Goal: Complete application form: Complete application form

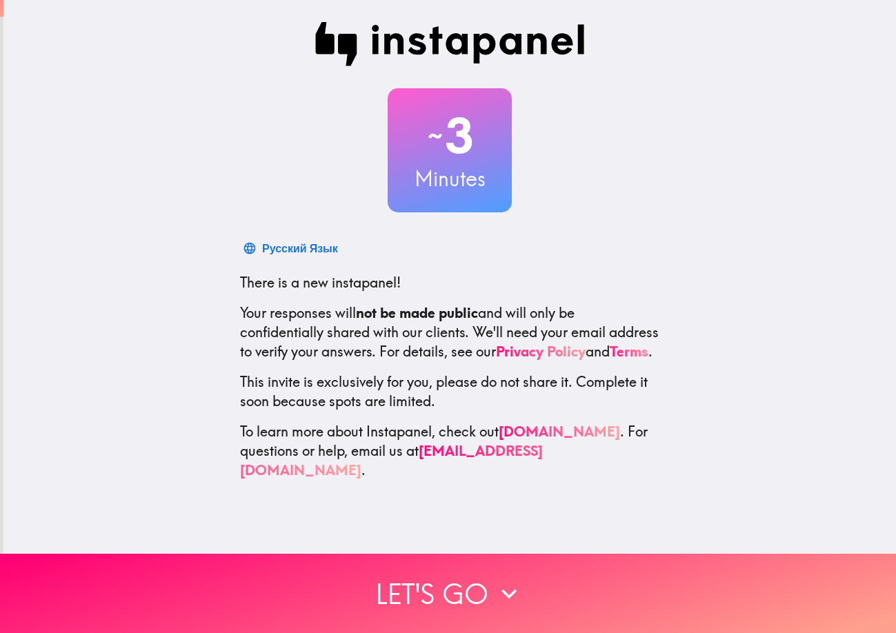
drag, startPoint x: 290, startPoint y: 24, endPoint x: 645, endPoint y: 490, distance: 585.6
click at [632, 490] on div "~ 3 Minutes Русский Язык There is a new instapanel! Your responses will not be …" at bounding box center [449, 251] width 893 height 502
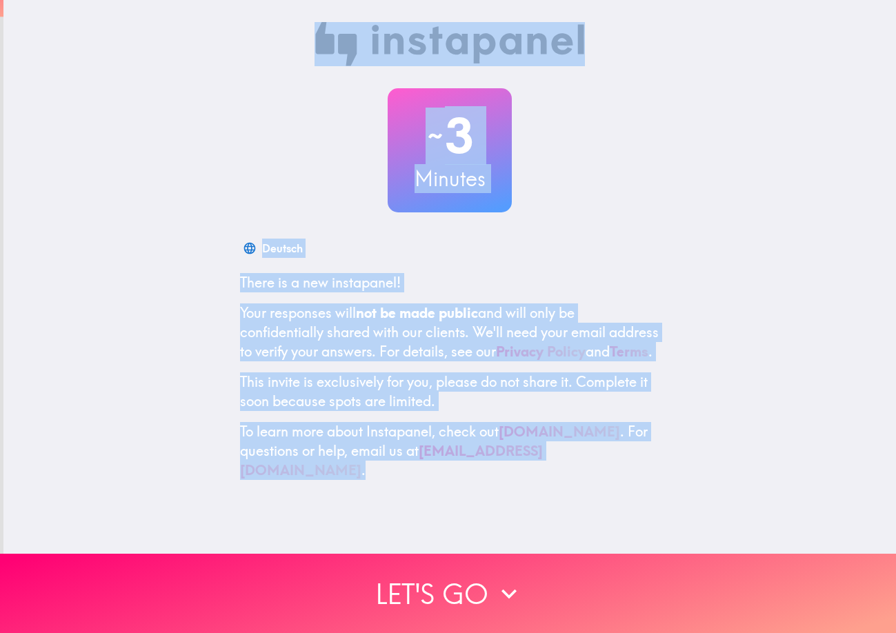
drag, startPoint x: 262, startPoint y: 19, endPoint x: 697, endPoint y: 471, distance: 627.9
click at [697, 471] on div "~ 3 Minutes Deutsch There is a new instapanel! Your responses will not be made …" at bounding box center [449, 251] width 893 height 502
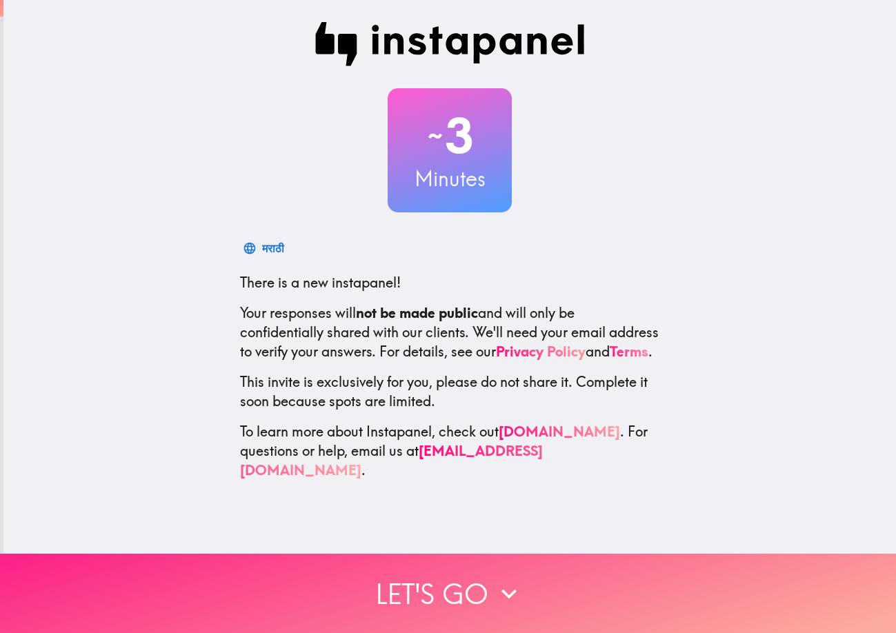
click at [423, 554] on span "button" at bounding box center [448, 593] width 896 height 79
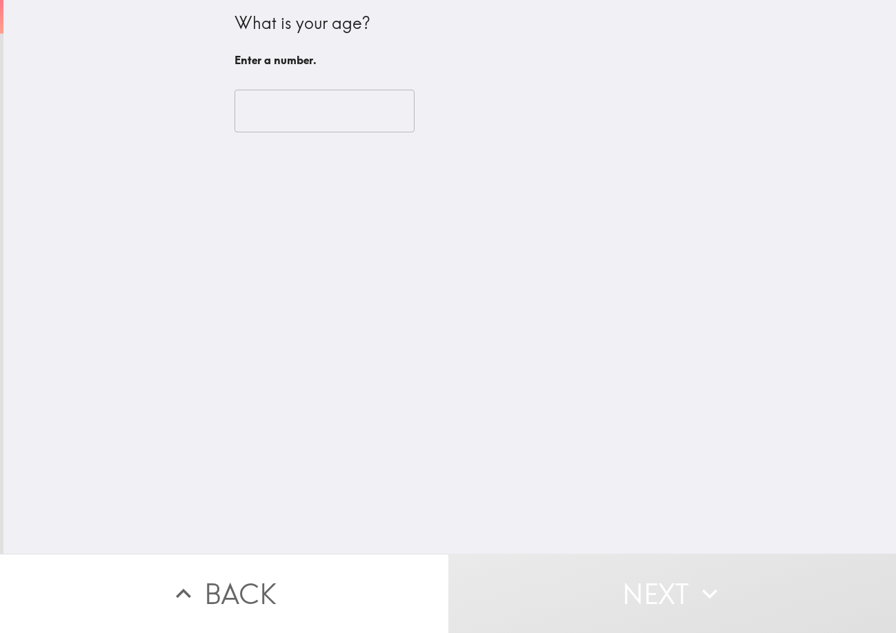
click at [290, 130] on fieldset "​" at bounding box center [325, 109] width 180 height 46
click at [266, 113] on fieldset "​" at bounding box center [325, 109] width 180 height 46
click at [255, 114] on fieldset "​" at bounding box center [325, 109] width 180 height 46
click at [237, 98] on input "number" at bounding box center [325, 111] width 180 height 43
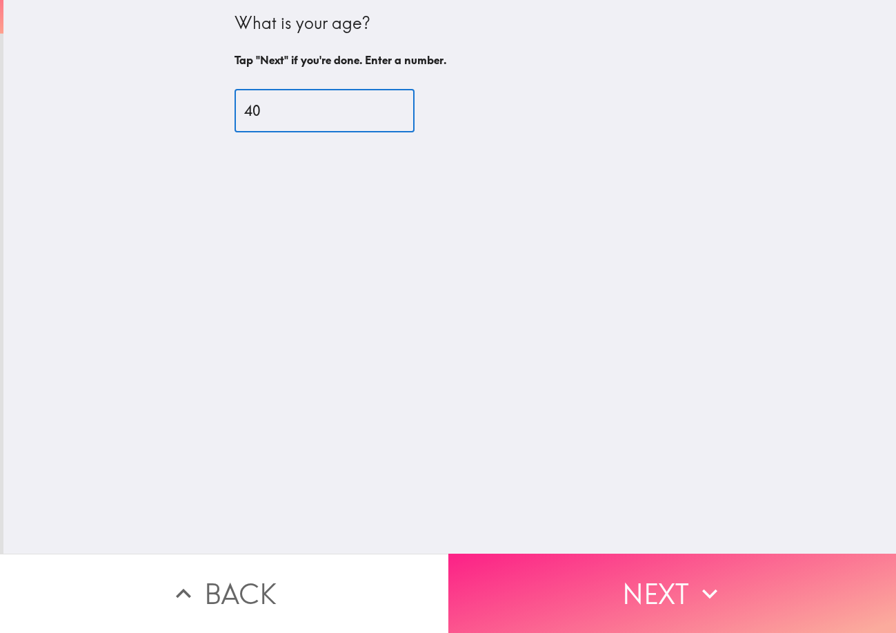
type input "40"
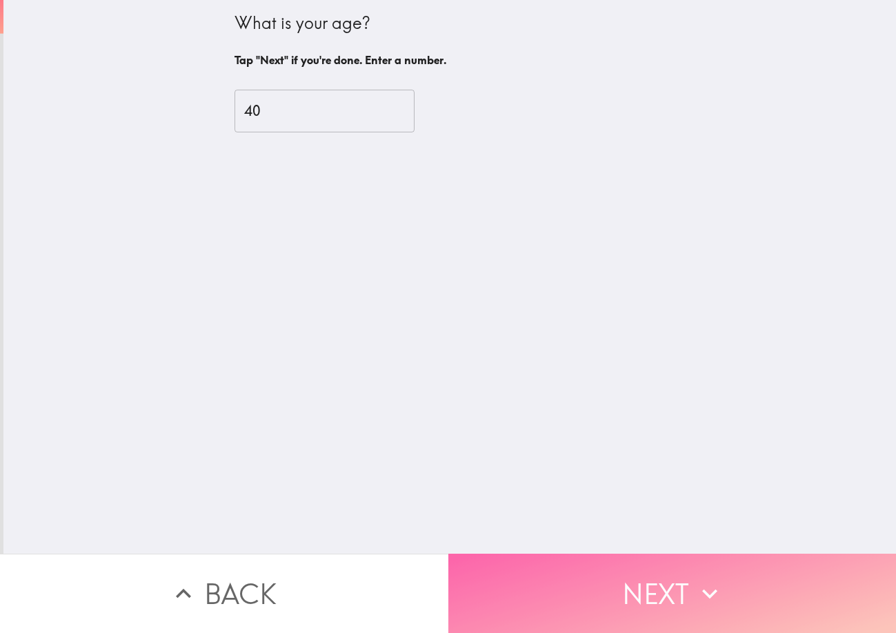
click at [528, 554] on button "Next" at bounding box center [672, 593] width 448 height 79
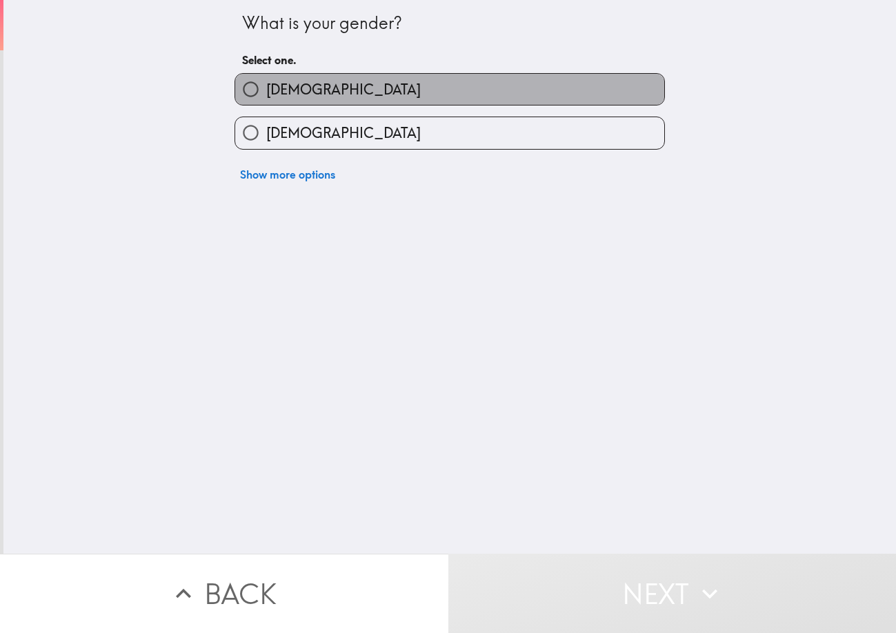
click at [290, 94] on label "[DEMOGRAPHIC_DATA]" at bounding box center [449, 89] width 429 height 31
click at [266, 94] on input "[DEMOGRAPHIC_DATA]" at bounding box center [250, 89] width 31 height 31
radio input "true"
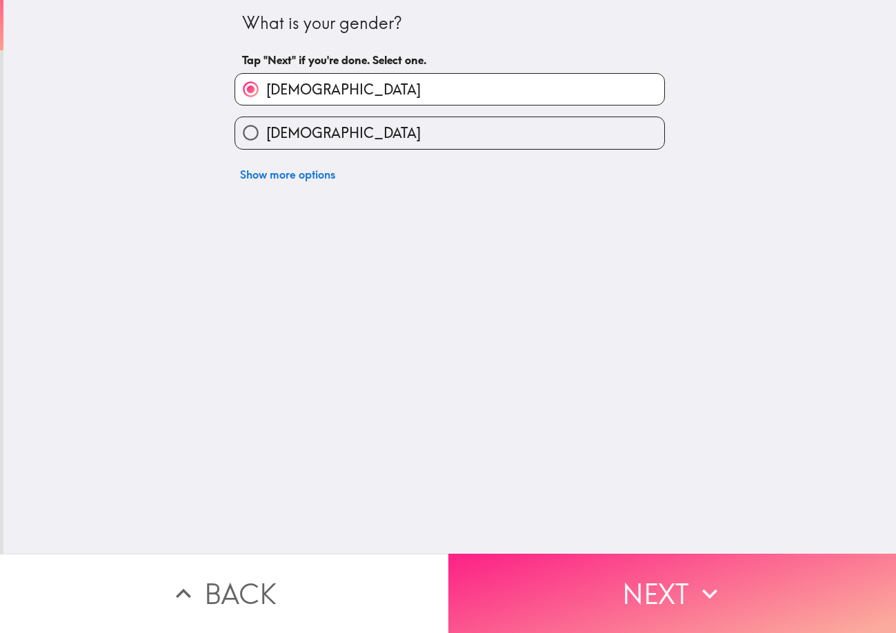
click at [564, 589] on button "Next" at bounding box center [672, 593] width 448 height 79
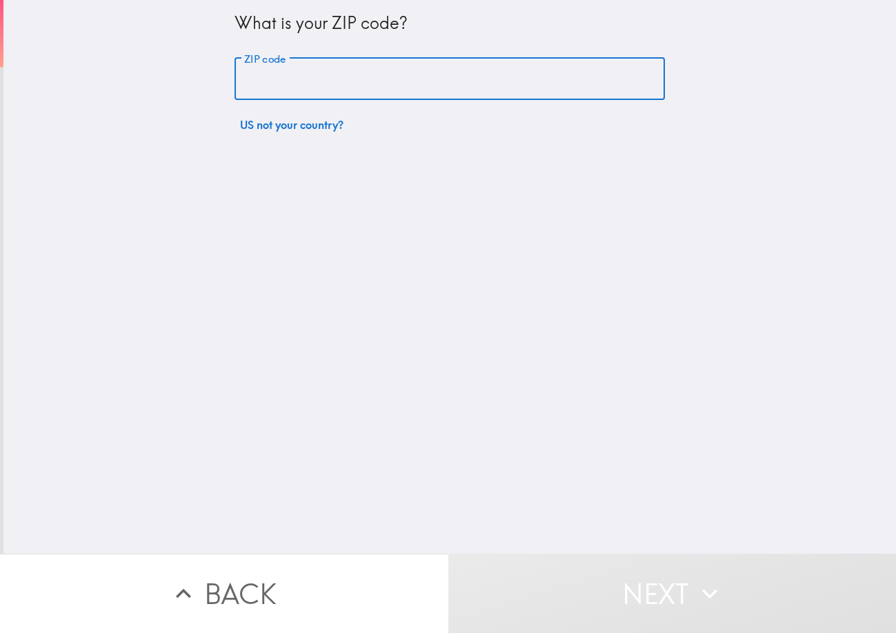
click at [295, 86] on input "ZIP code" at bounding box center [450, 79] width 430 height 43
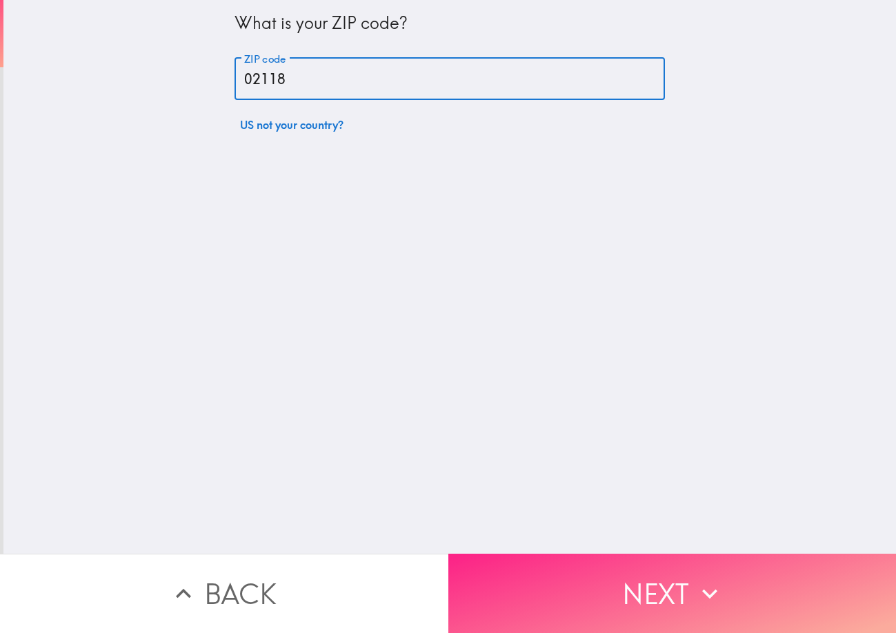
type input "02118"
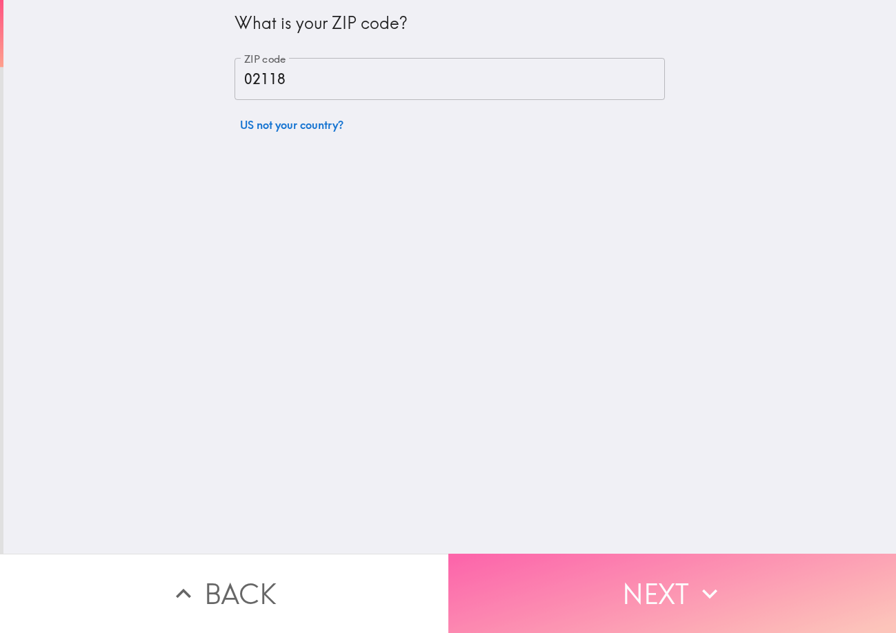
click at [504, 571] on button "Next" at bounding box center [672, 593] width 448 height 79
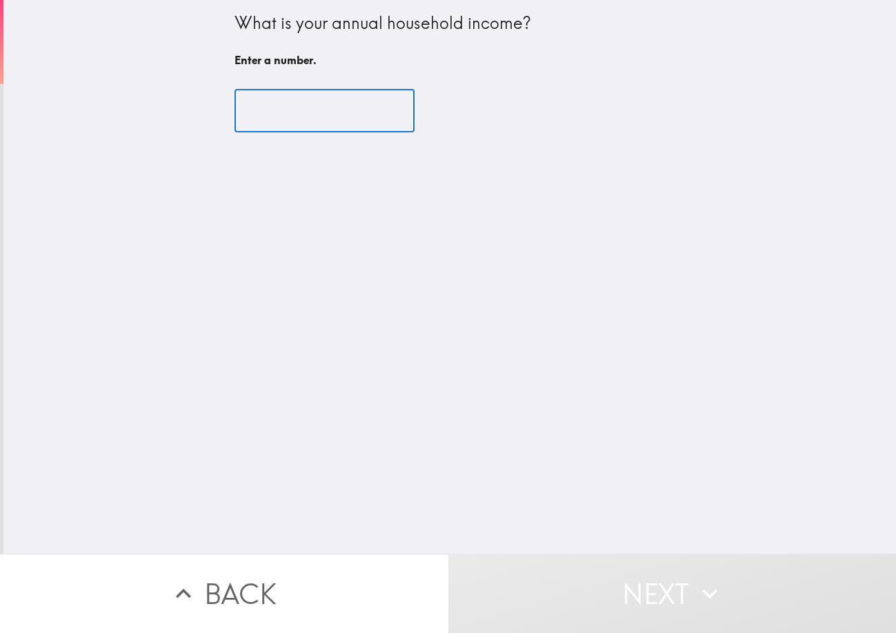
click at [291, 94] on input "number" at bounding box center [325, 111] width 180 height 43
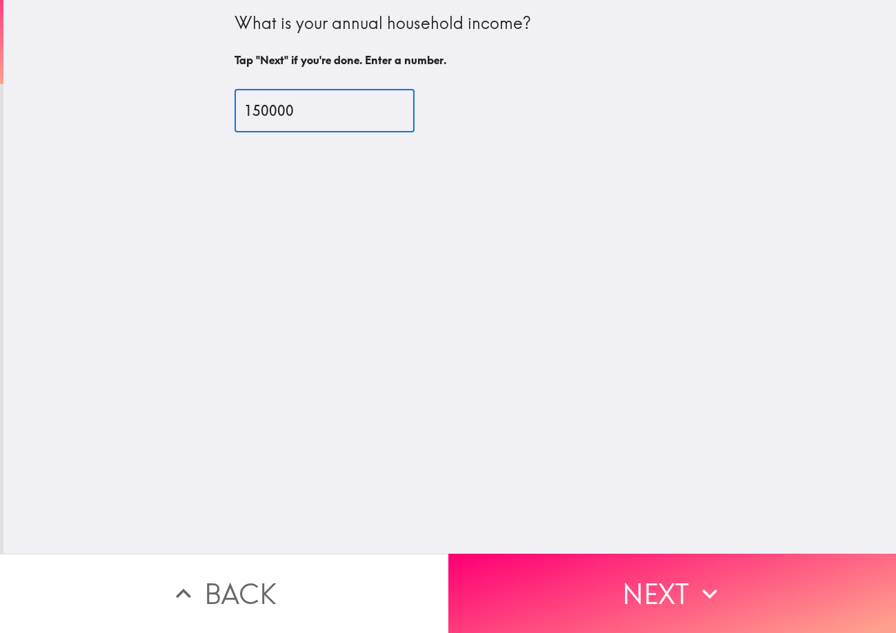
drag, startPoint x: 259, startPoint y: 110, endPoint x: 361, endPoint y: 105, distance: 102.2
click at [361, 105] on input "150000" at bounding box center [325, 111] width 180 height 43
type input "150000"
click at [501, 570] on button "Next" at bounding box center [672, 593] width 448 height 79
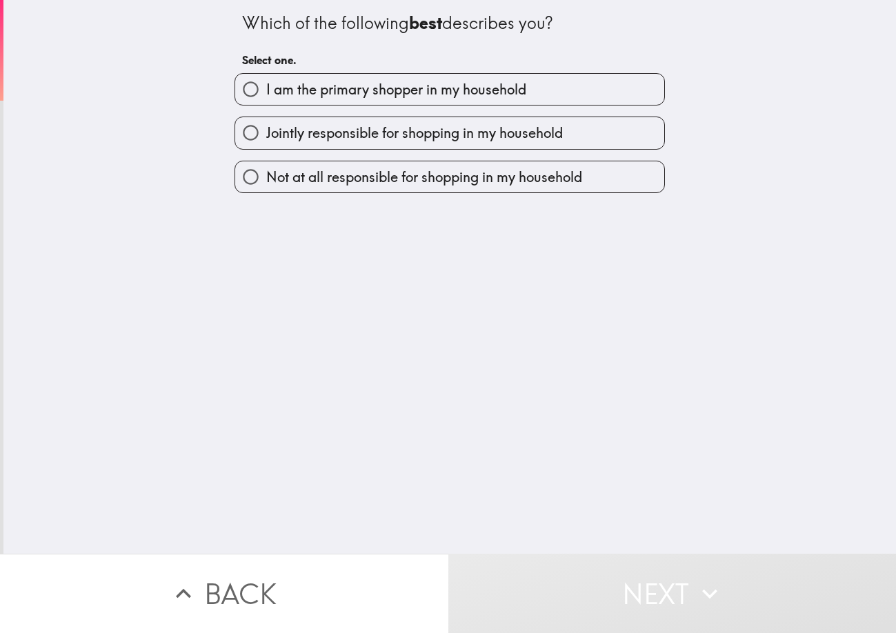
click at [296, 80] on span "I am the primary shopper in my household" at bounding box center [396, 89] width 260 height 19
click at [266, 80] on input "I am the primary shopper in my household" at bounding box center [250, 89] width 31 height 31
radio input "true"
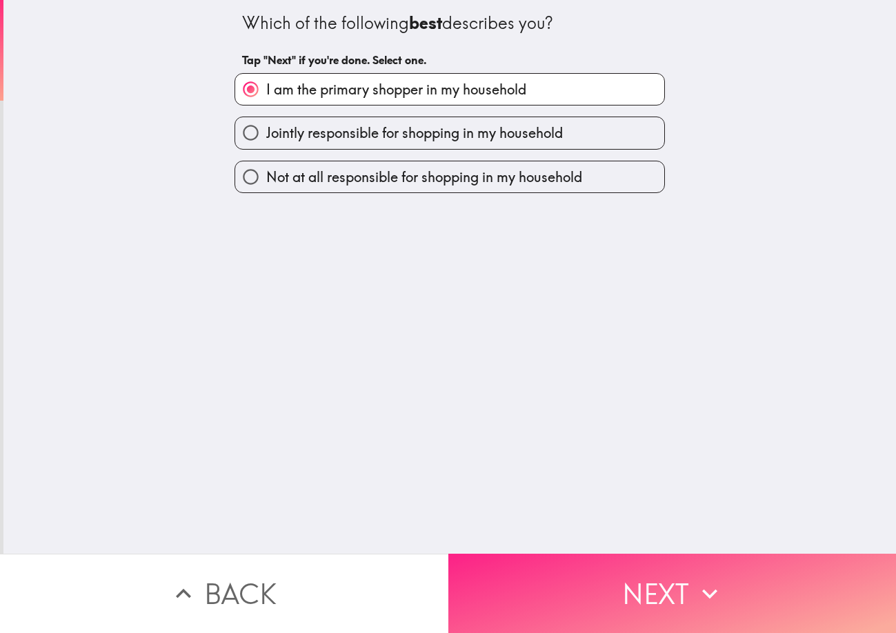
click at [664, 579] on button "Next" at bounding box center [672, 593] width 448 height 79
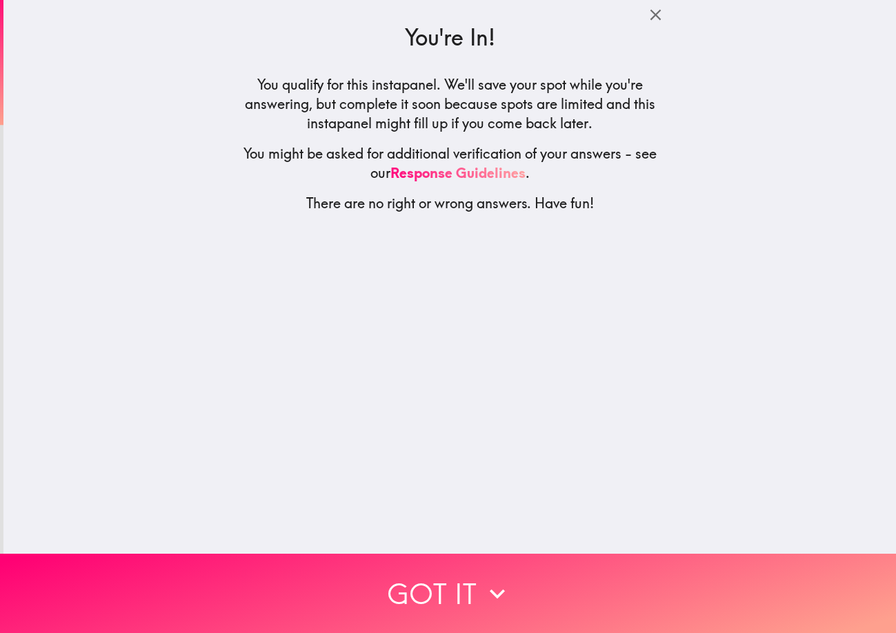
drag, startPoint x: 203, startPoint y: 79, endPoint x: 613, endPoint y: 220, distance: 433.4
click at [613, 220] on div "You're In! You qualify for this instapanel. We'll save your spot while you're a…" at bounding box center [449, 277] width 893 height 554
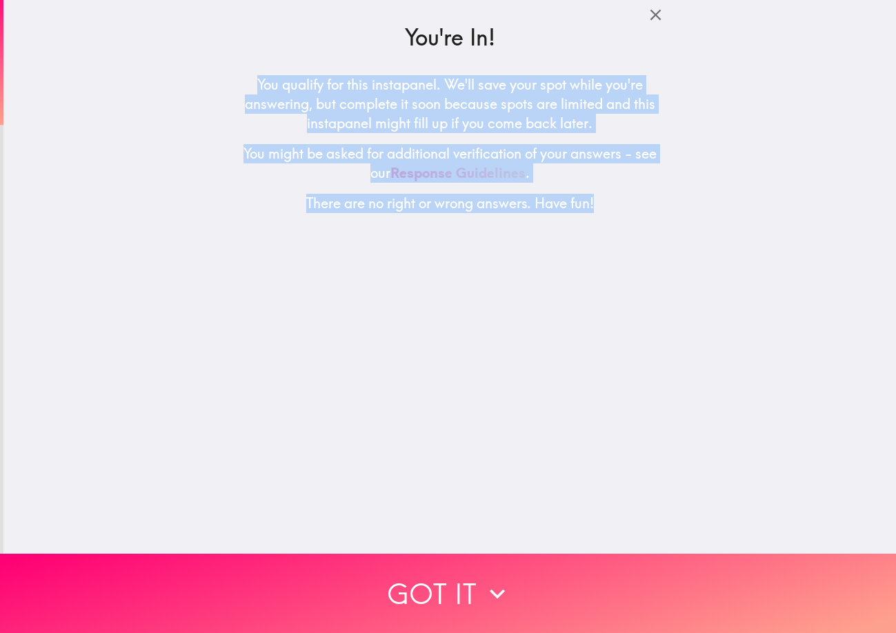
drag, startPoint x: 217, startPoint y: 83, endPoint x: 613, endPoint y: 219, distance: 418.8
click at [613, 219] on div "You're In! You qualify for this instapanel. We'll save your spot while you're a…" at bounding box center [449, 277] width 893 height 554
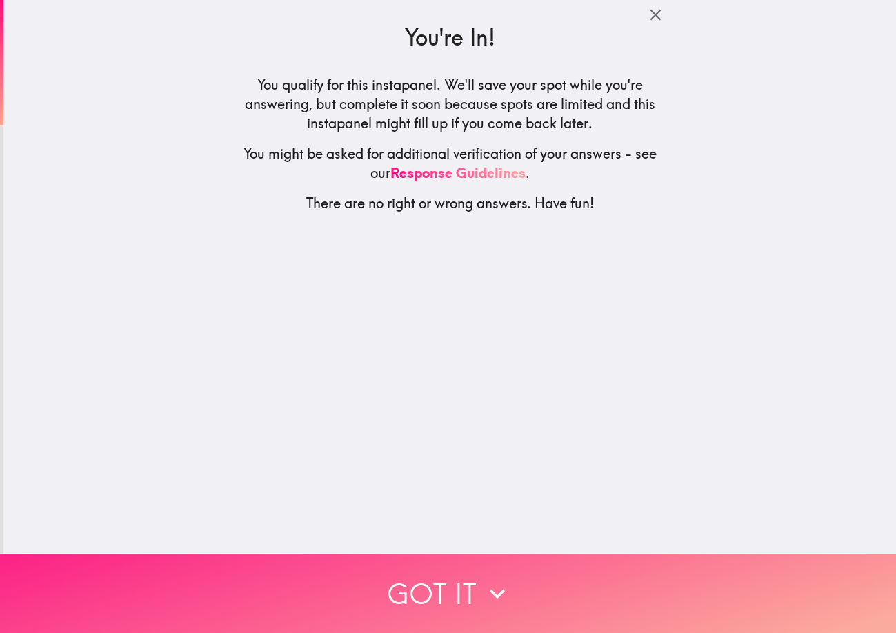
click at [567, 566] on span "button" at bounding box center [448, 593] width 896 height 79
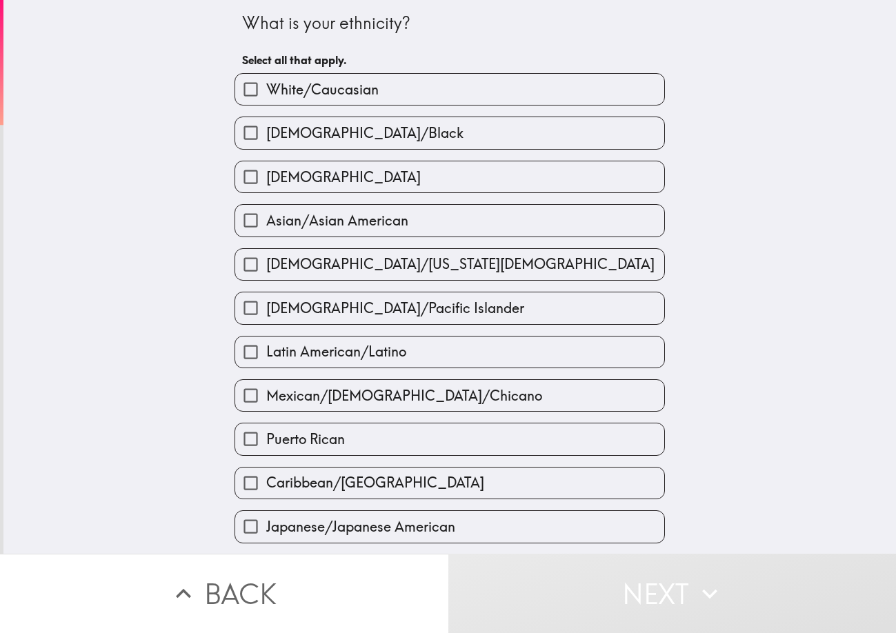
click at [271, 96] on span "button" at bounding box center [449, 89] width 429 height 31
click at [325, 180] on span "button" at bounding box center [449, 176] width 429 height 31
click at [285, 93] on span "button" at bounding box center [449, 89] width 429 height 31
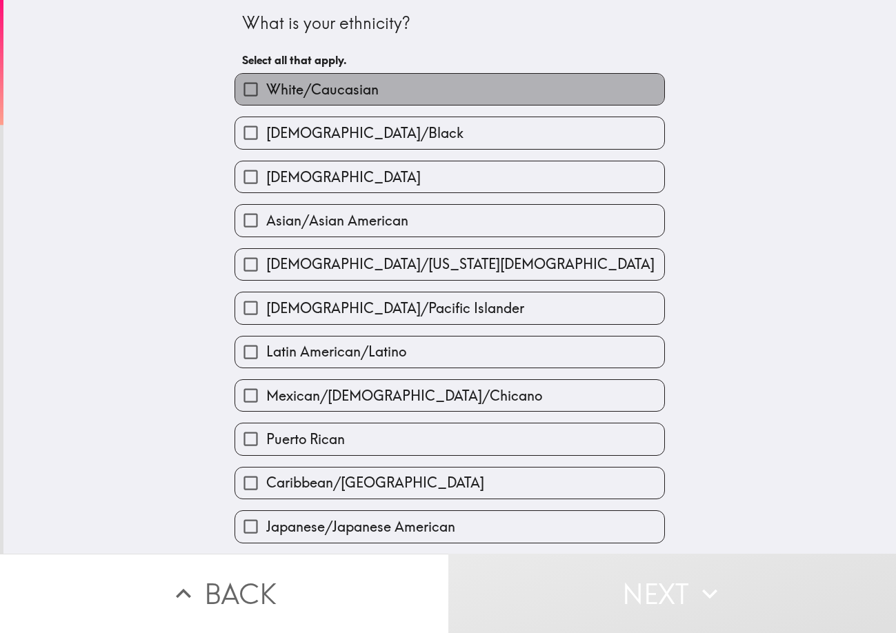
click at [337, 85] on span "White/Caucasian" at bounding box center [322, 89] width 112 height 19
click at [266, 85] on input "White/Caucasian" at bounding box center [250, 89] width 31 height 31
checkbox input "true"
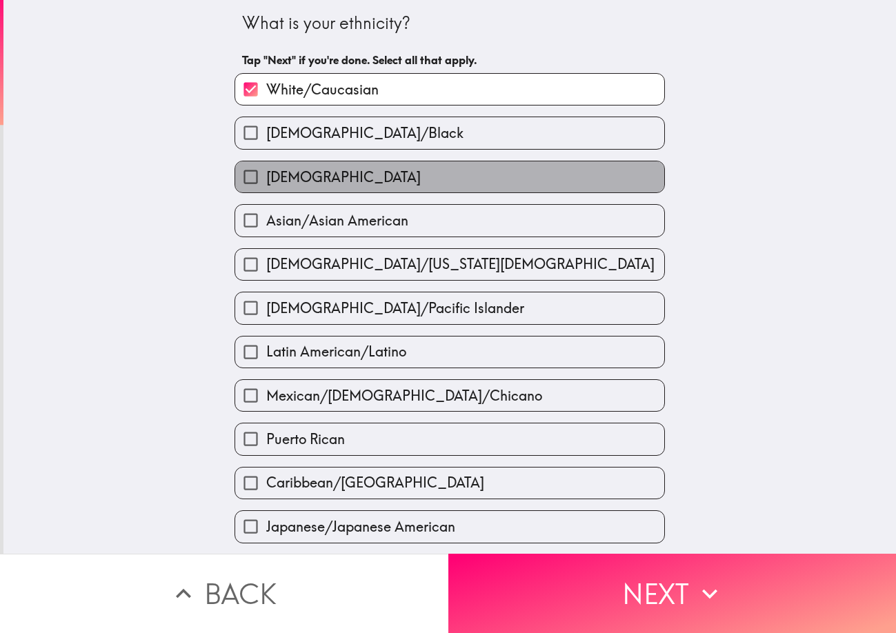
click at [297, 169] on span "[DEMOGRAPHIC_DATA]" at bounding box center [343, 177] width 155 height 19
click at [266, 169] on input "[DEMOGRAPHIC_DATA]" at bounding box center [250, 176] width 31 height 31
checkbox input "true"
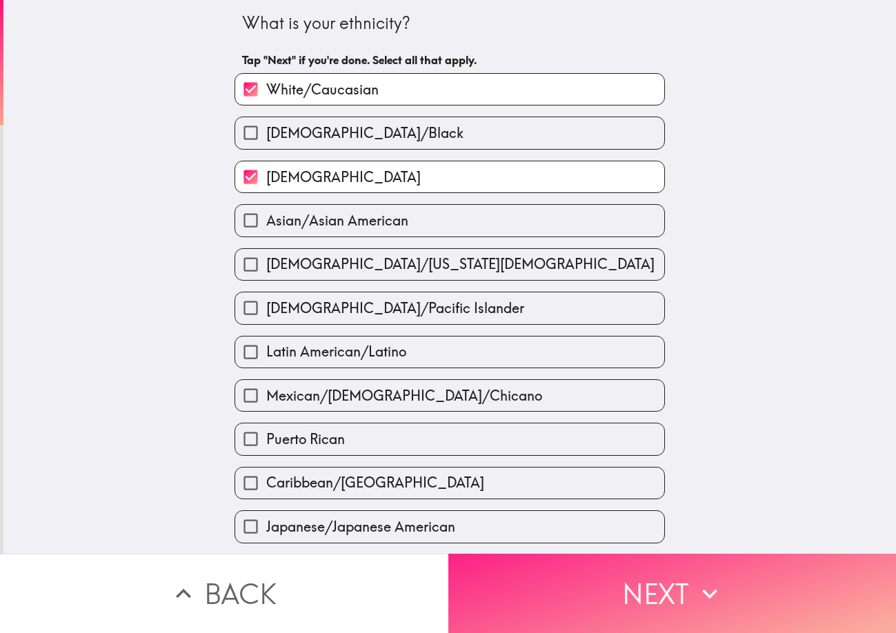
click at [505, 577] on button "Next" at bounding box center [672, 593] width 448 height 79
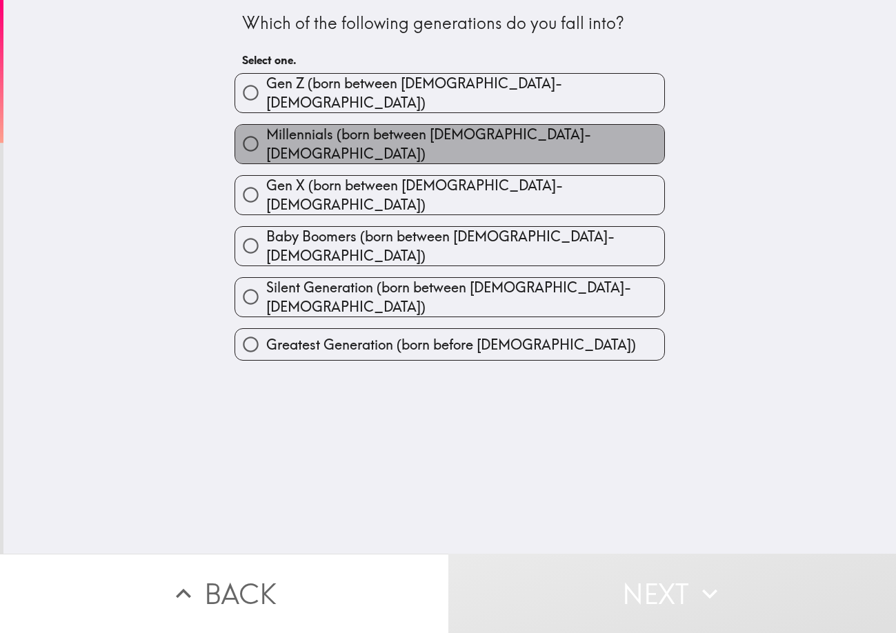
click at [355, 137] on span "Millennials (born between [DEMOGRAPHIC_DATA]-[DEMOGRAPHIC_DATA])" at bounding box center [465, 144] width 398 height 39
click at [266, 137] on input "Millennials (born between [DEMOGRAPHIC_DATA]-[DEMOGRAPHIC_DATA])" at bounding box center [250, 143] width 31 height 31
radio input "true"
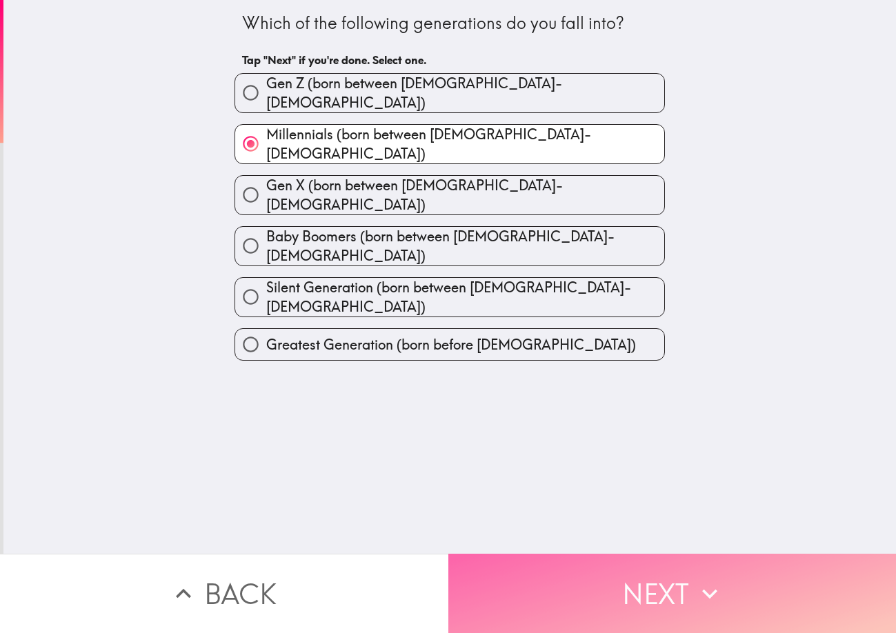
drag, startPoint x: 613, startPoint y: 574, endPoint x: 628, endPoint y: 575, distance: 14.5
click at [613, 575] on button "Next" at bounding box center [672, 593] width 448 height 79
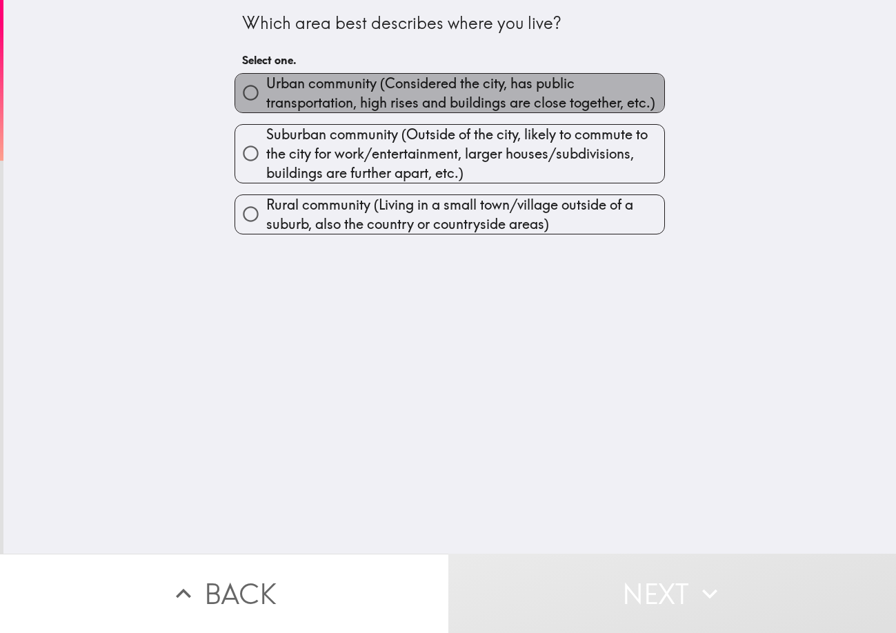
click at [307, 96] on span "Urban community (Considered the city, has public transportation, high rises and…" at bounding box center [465, 93] width 398 height 39
click at [266, 96] on input "Urban community (Considered the city, has public transportation, high rises and…" at bounding box center [250, 92] width 31 height 31
radio input "true"
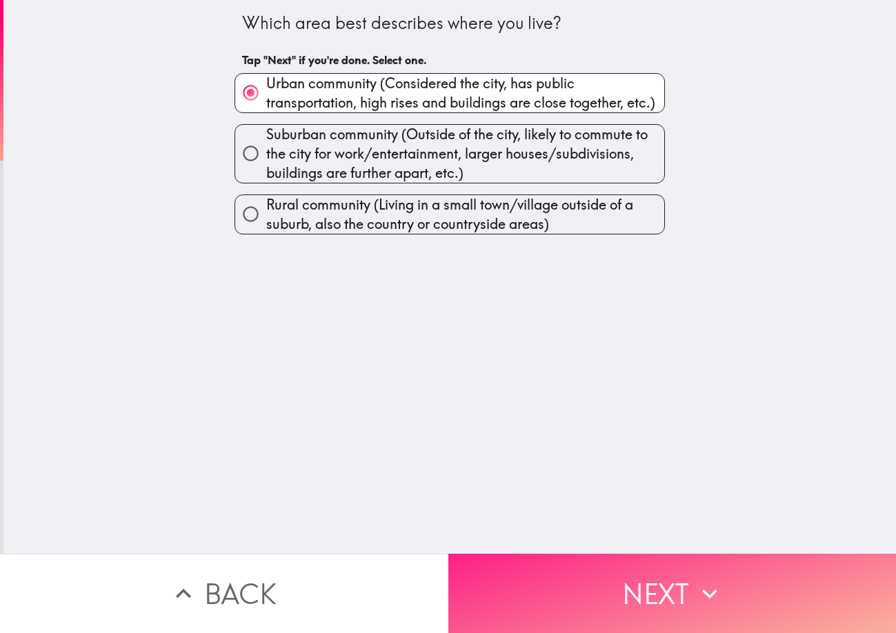
click at [581, 555] on button "Next" at bounding box center [672, 593] width 448 height 79
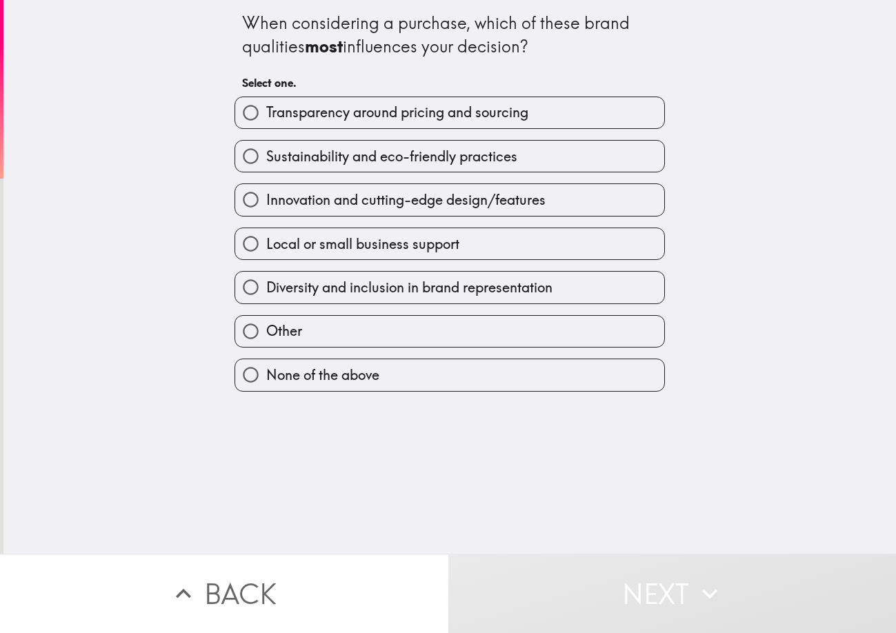
drag, startPoint x: 221, startPoint y: 7, endPoint x: 410, endPoint y: 407, distance: 442.2
click at [410, 407] on div "When considering a purchase, which of these brand qualities most influences you…" at bounding box center [449, 277] width 893 height 554
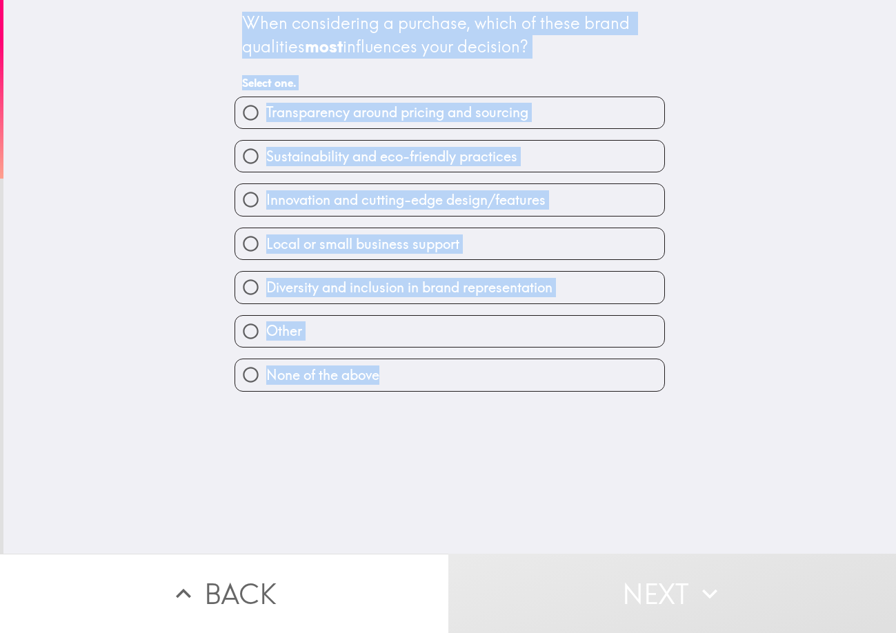
drag, startPoint x: 205, startPoint y: 6, endPoint x: 377, endPoint y: 370, distance: 402.7
click at [377, 370] on div "When considering a purchase, which of these brand qualities most influences you…" at bounding box center [449, 277] width 893 height 554
click at [396, 19] on div "When considering a purchase, which of these brand qualities most influences you…" at bounding box center [449, 35] width 415 height 46
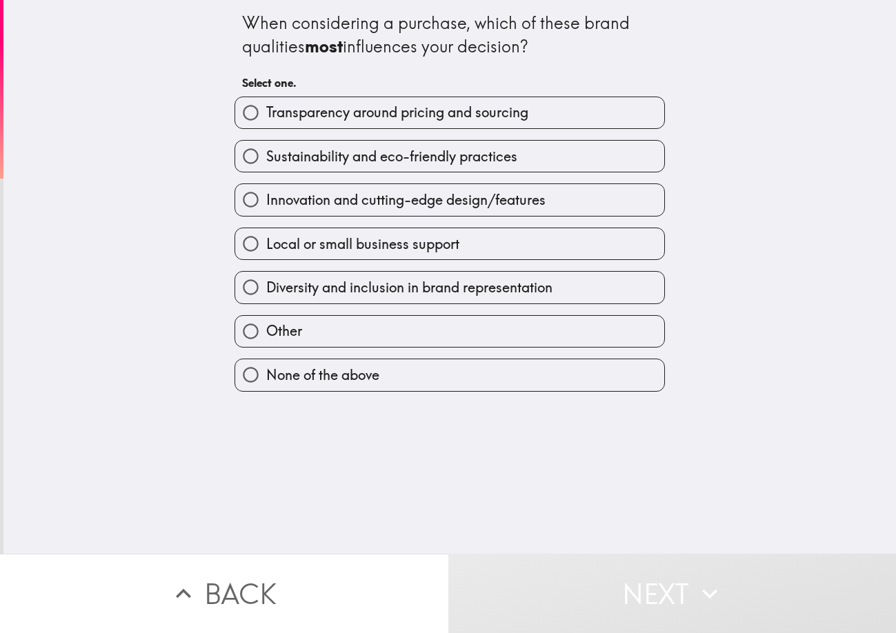
click at [493, 156] on span "button" at bounding box center [449, 156] width 429 height 31
click at [503, 155] on span "Sustainability and eco-friendly practices" at bounding box center [391, 156] width 251 height 19
click at [266, 155] on input "Sustainability and eco-friendly practices" at bounding box center [250, 156] width 31 height 31
radio input "true"
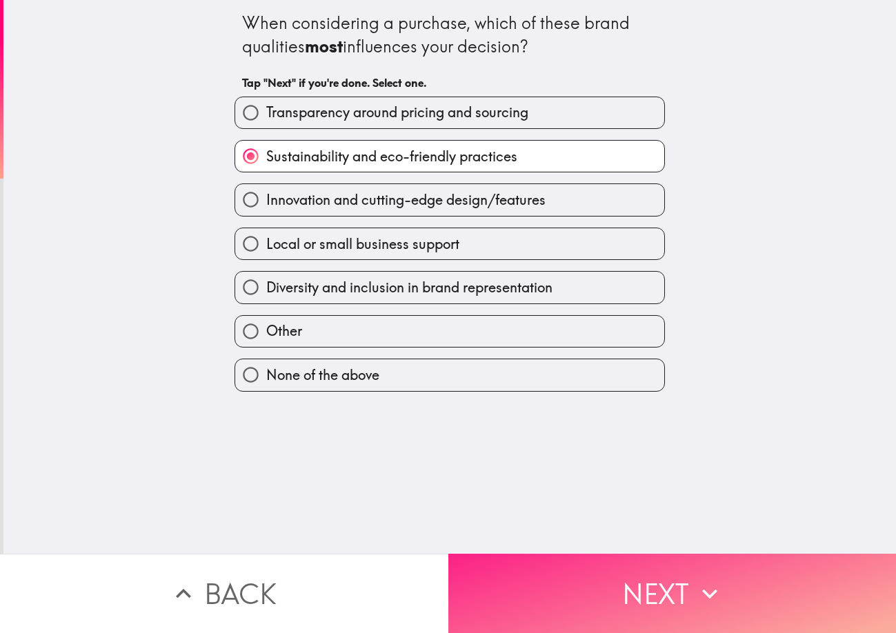
click at [612, 554] on button "Next" at bounding box center [672, 593] width 448 height 79
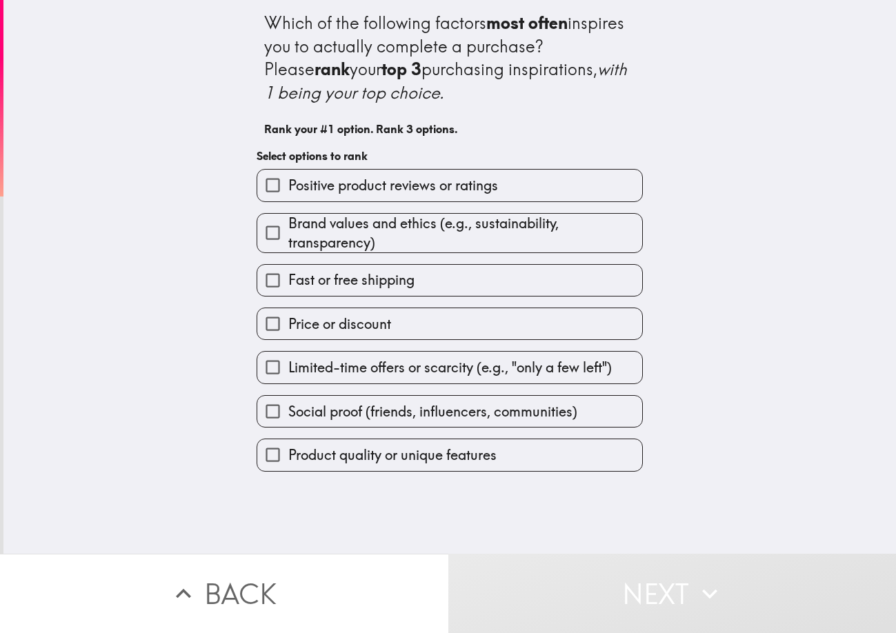
drag, startPoint x: 249, startPoint y: 20, endPoint x: 630, endPoint y: 412, distance: 546.3
click at [554, 456] on div "Which of the following factors most often inspires you to actually complete a p…" at bounding box center [449, 236] width 441 height 472
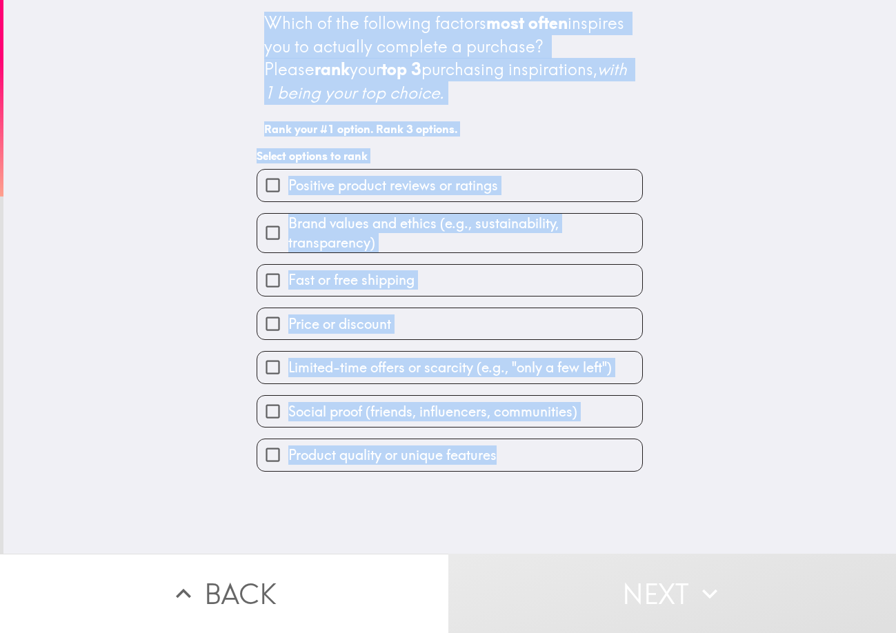
drag, startPoint x: 232, startPoint y: 31, endPoint x: 521, endPoint y: 459, distance: 517.1
click at [521, 459] on div "Which of the following factors most often inspires you to actually complete a p…" at bounding box center [449, 236] width 441 height 472
click at [311, 22] on div "Which of the following factors most often inspires you to actually complete a p…" at bounding box center [449, 58] width 371 height 92
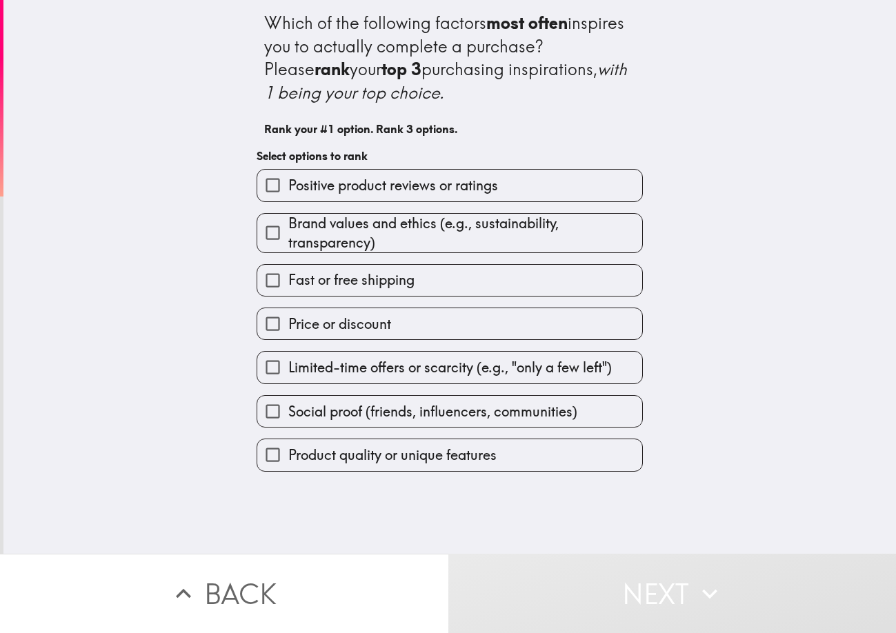
click at [384, 451] on span "button" at bounding box center [449, 454] width 385 height 31
click at [330, 321] on span "button" at bounding box center [449, 323] width 385 height 31
click at [376, 466] on label "Product quality or unique features" at bounding box center [449, 454] width 385 height 31
click at [288, 466] on input "Product quality or unique features" at bounding box center [272, 454] width 31 height 31
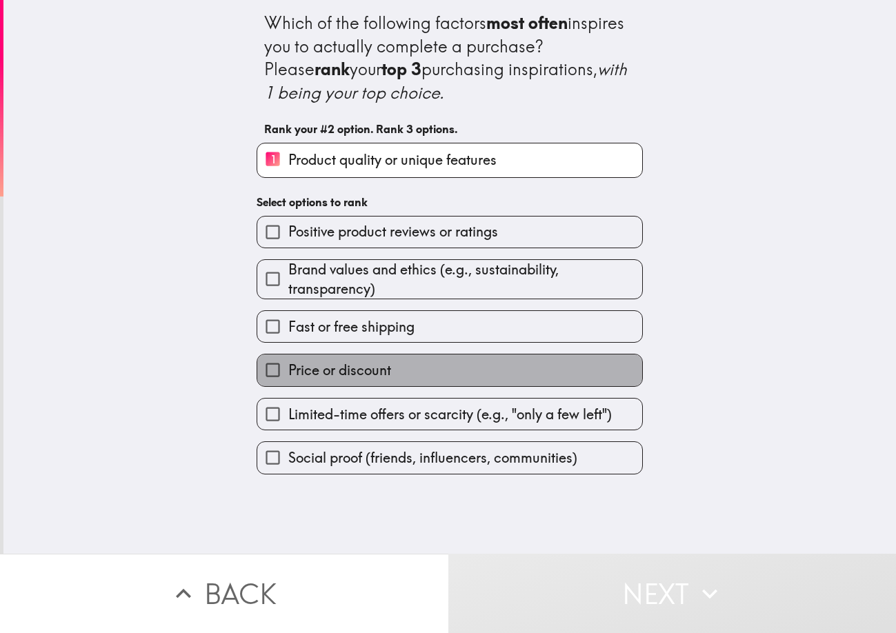
click at [339, 375] on span "Price or discount" at bounding box center [339, 370] width 103 height 19
click at [288, 375] on input "Price or discount" at bounding box center [272, 370] width 31 height 31
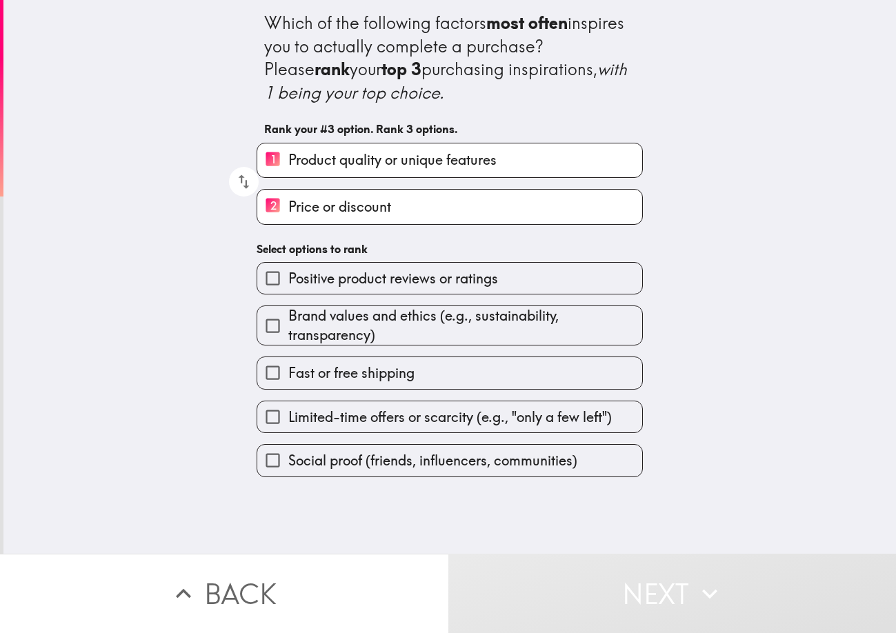
click at [312, 298] on div "Brand values and ethics (e.g., sustainability, transparency)" at bounding box center [444, 320] width 397 height 51
click at [312, 272] on span "Positive product reviews or ratings" at bounding box center [393, 278] width 210 height 19
click at [288, 272] on input "Positive product reviews or ratings" at bounding box center [272, 278] width 31 height 31
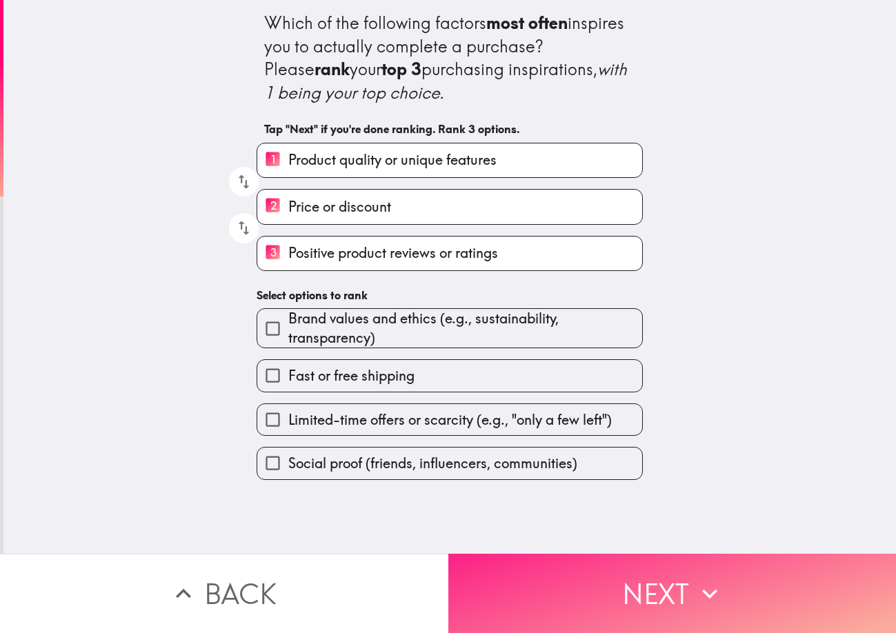
click at [669, 554] on button "Next" at bounding box center [672, 593] width 448 height 79
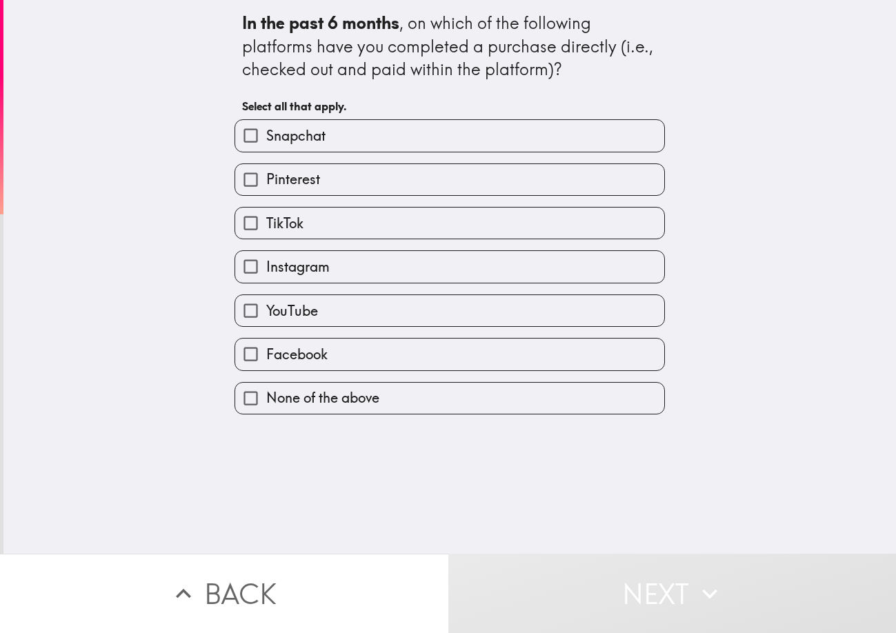
click at [335, 151] on label "Snapchat" at bounding box center [449, 135] width 429 height 31
click at [266, 151] on input "Snapchat" at bounding box center [250, 135] width 31 height 31
checkbox input "true"
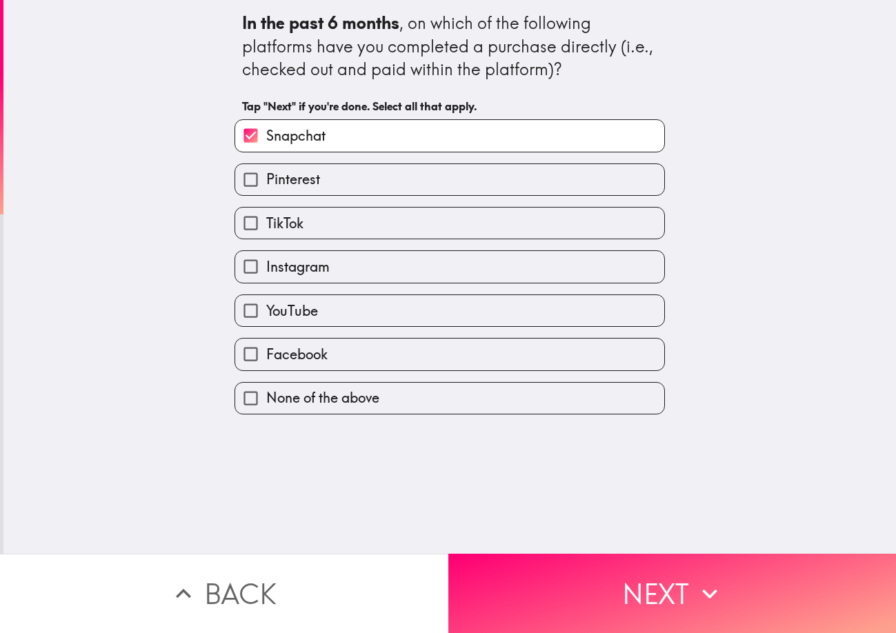
click at [309, 200] on div "TikTok" at bounding box center [443, 217] width 441 height 43
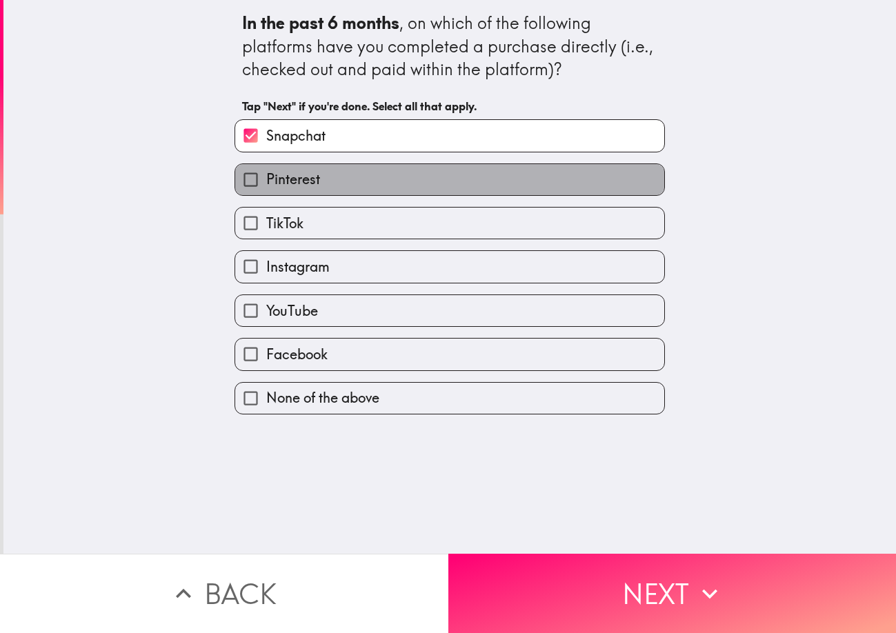
click at [315, 186] on label "Pinterest" at bounding box center [449, 179] width 429 height 31
click at [266, 186] on input "Pinterest" at bounding box center [250, 179] width 31 height 31
checkbox input "true"
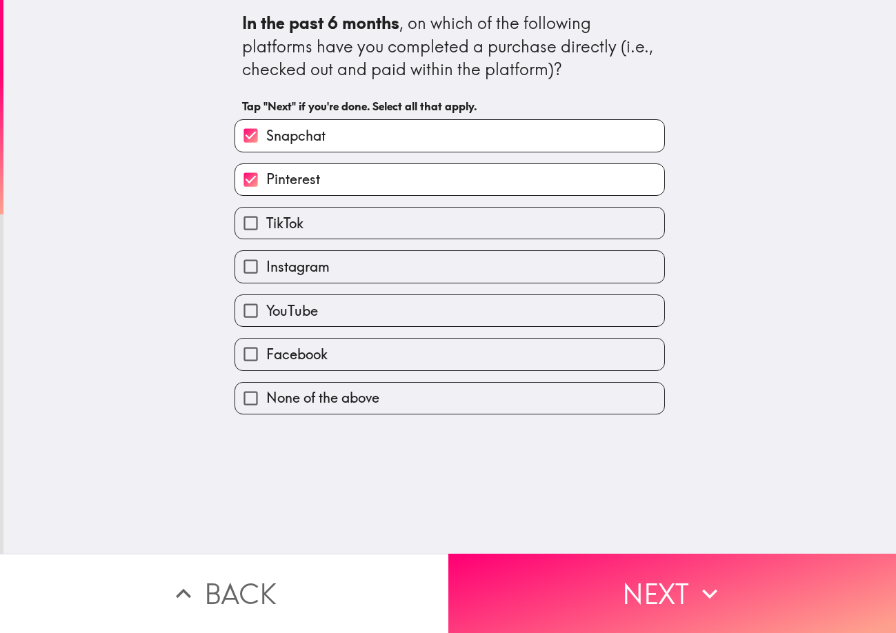
click at [315, 221] on label "TikTok" at bounding box center [449, 223] width 429 height 31
click at [266, 221] on input "TikTok" at bounding box center [250, 223] width 31 height 31
checkbox input "true"
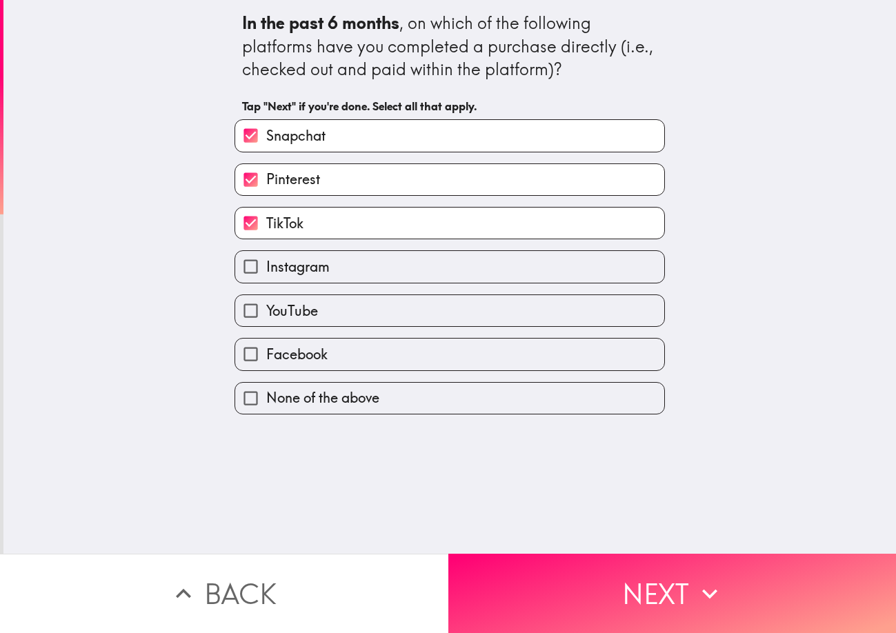
click at [319, 264] on span "Instagram" at bounding box center [297, 266] width 63 height 19
click at [266, 264] on input "Instagram" at bounding box center [250, 266] width 31 height 31
checkbox input "true"
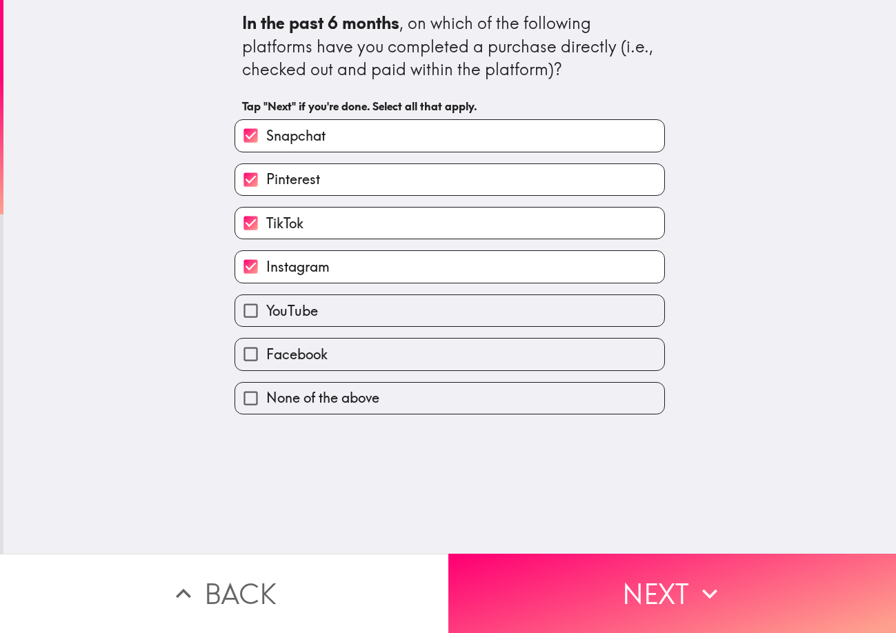
click at [364, 297] on label "YouTube" at bounding box center [449, 310] width 429 height 31
click at [266, 297] on input "YouTube" at bounding box center [250, 310] width 31 height 31
checkbox input "true"
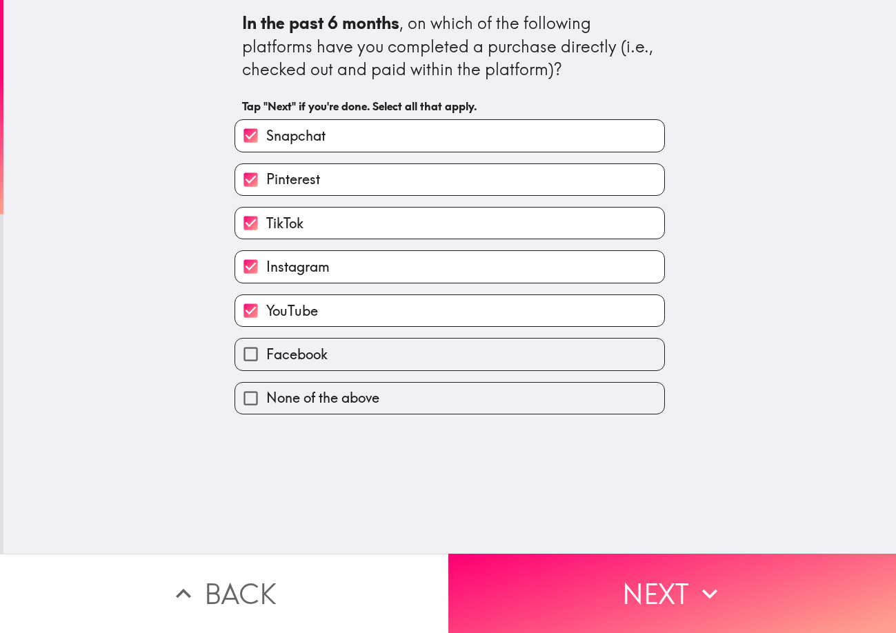
click at [353, 353] on label "Facebook" at bounding box center [449, 354] width 429 height 31
click at [266, 353] on input "Facebook" at bounding box center [250, 354] width 31 height 31
checkbox input "true"
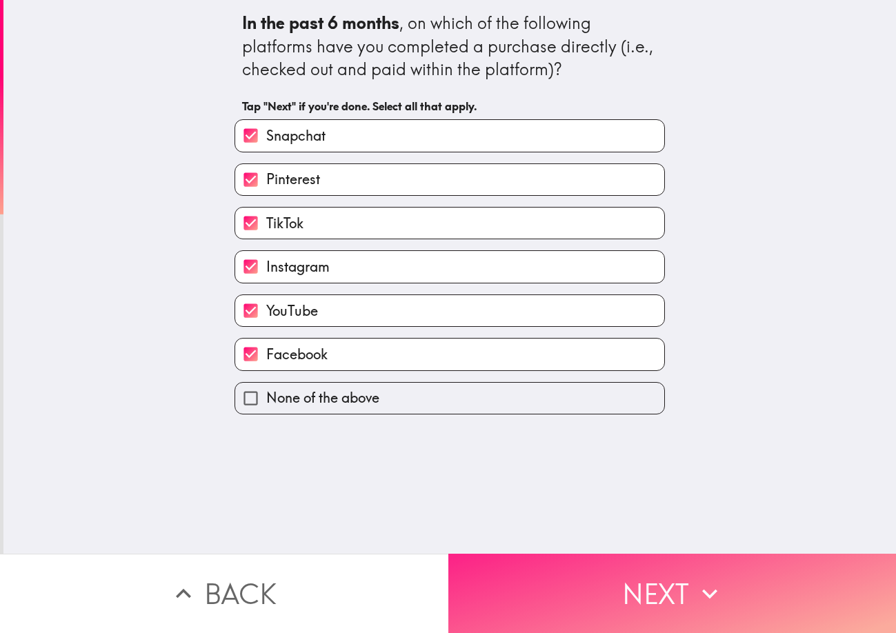
click at [666, 554] on button "Next" at bounding box center [672, 593] width 448 height 79
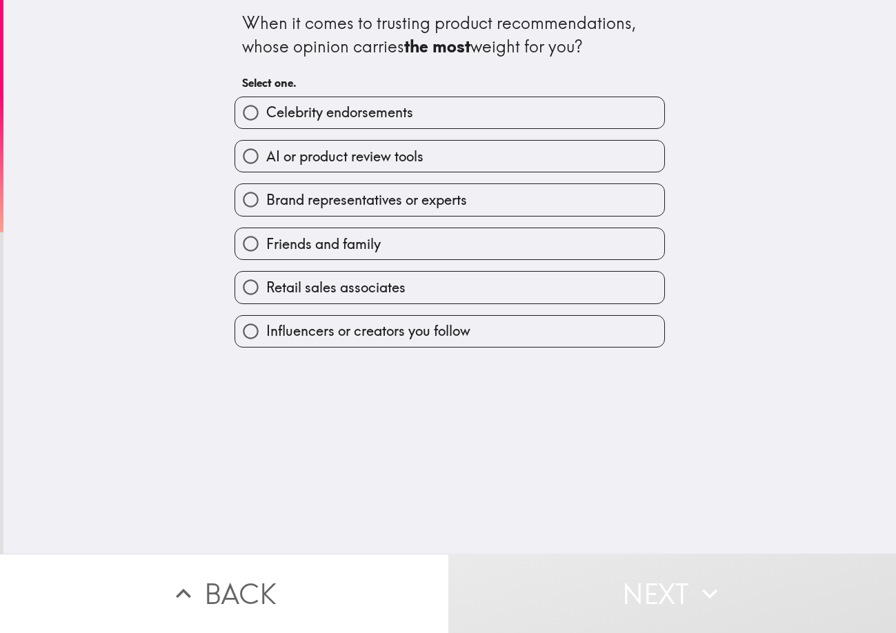
click at [242, 20] on div "When it comes to trusting product recommendations, whose opinion carries the mo…" at bounding box center [449, 35] width 415 height 46
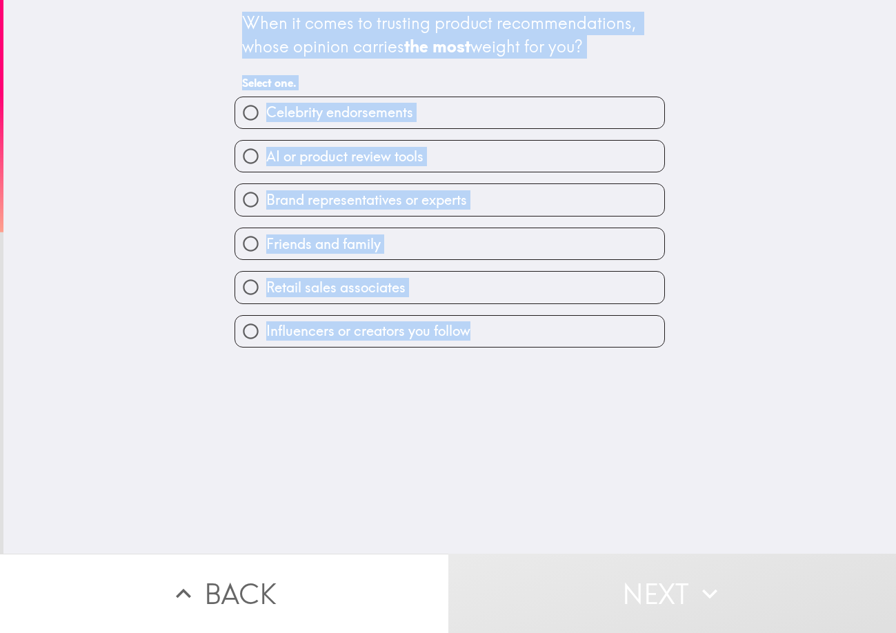
drag, startPoint x: 206, startPoint y: 12, endPoint x: 755, endPoint y: 597, distance: 803.2
click at [503, 331] on div "When it comes to trusting product recommendations, whose opinion carries the mo…" at bounding box center [449, 277] width 893 height 554
click at [393, 521] on div "When it comes to trusting product recommendations, whose opinion carries the mo…" at bounding box center [449, 277] width 893 height 554
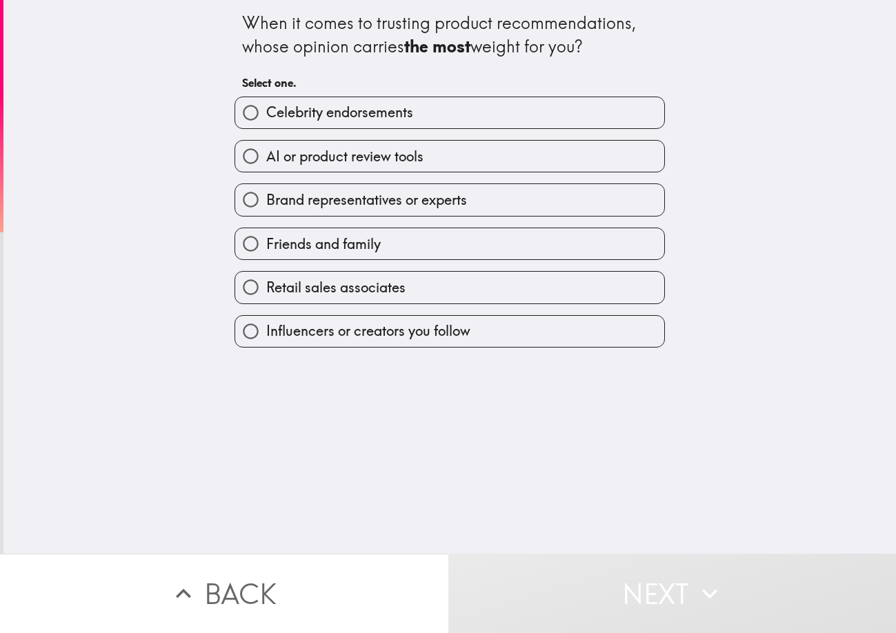
click at [324, 238] on span "button" at bounding box center [449, 243] width 429 height 31
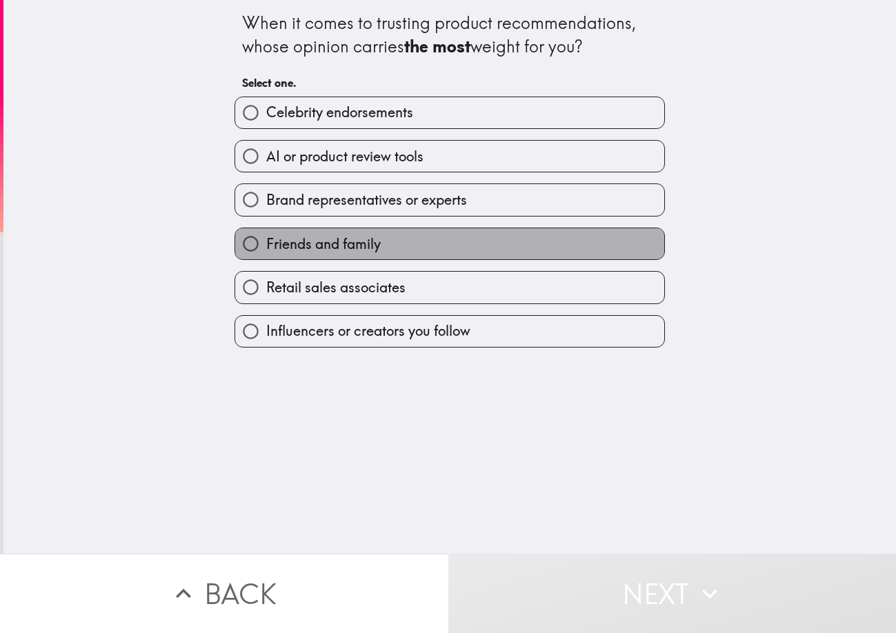
click at [407, 246] on label "Friends and family" at bounding box center [449, 243] width 429 height 31
click at [266, 246] on input "Friends and family" at bounding box center [250, 243] width 31 height 31
radio input "true"
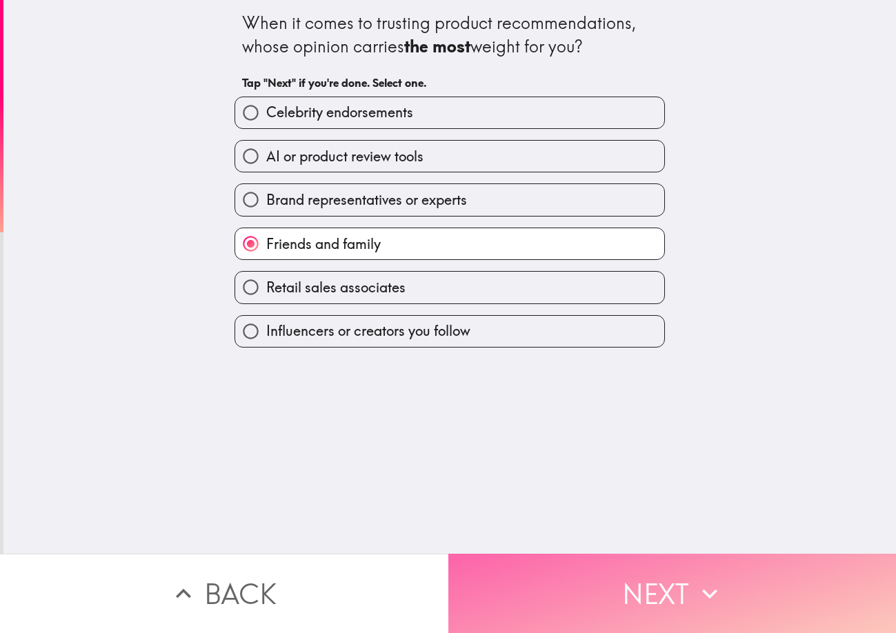
click at [628, 554] on button "Next" at bounding box center [672, 593] width 448 height 79
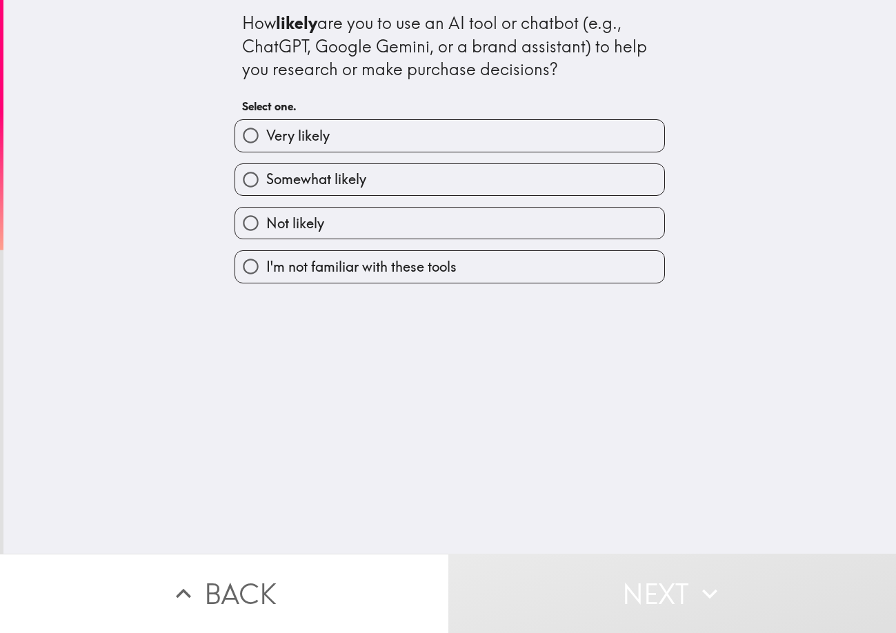
drag, startPoint x: 348, startPoint y: 139, endPoint x: 361, endPoint y: 138, distance: 13.2
click at [348, 139] on label "Very likely" at bounding box center [449, 135] width 429 height 31
click at [266, 139] on input "Very likely" at bounding box center [250, 135] width 31 height 31
radio input "true"
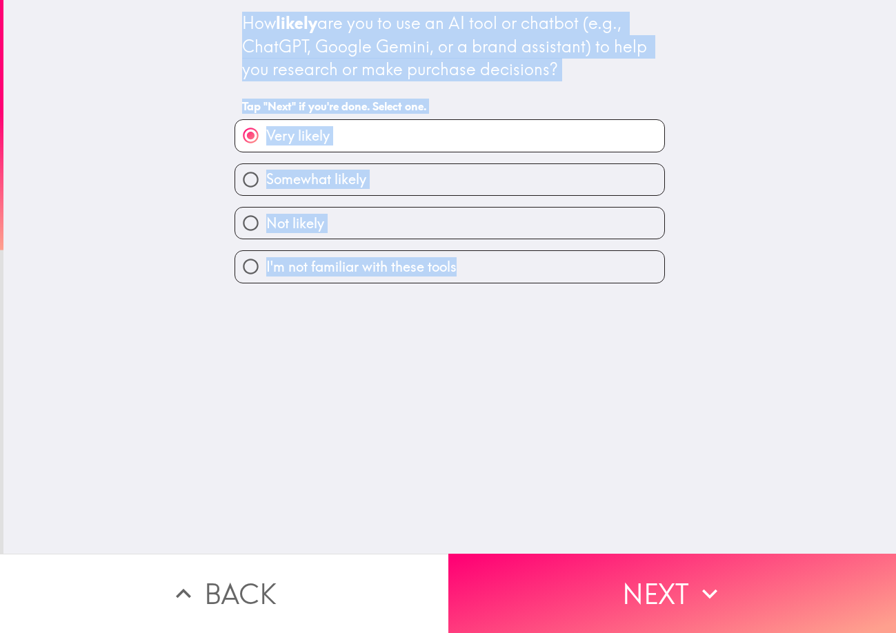
drag, startPoint x: 221, startPoint y: 6, endPoint x: 523, endPoint y: 273, distance: 403.2
click at [523, 273] on div "How likely are you to use an AI tool or chatbot (e.g., ChatGPT, Google Gemini, …" at bounding box center [449, 142] width 441 height 284
click at [470, 56] on div "How likely are you to use an AI tool or chatbot (e.g., ChatGPT, Google Gemini, …" at bounding box center [449, 47] width 415 height 70
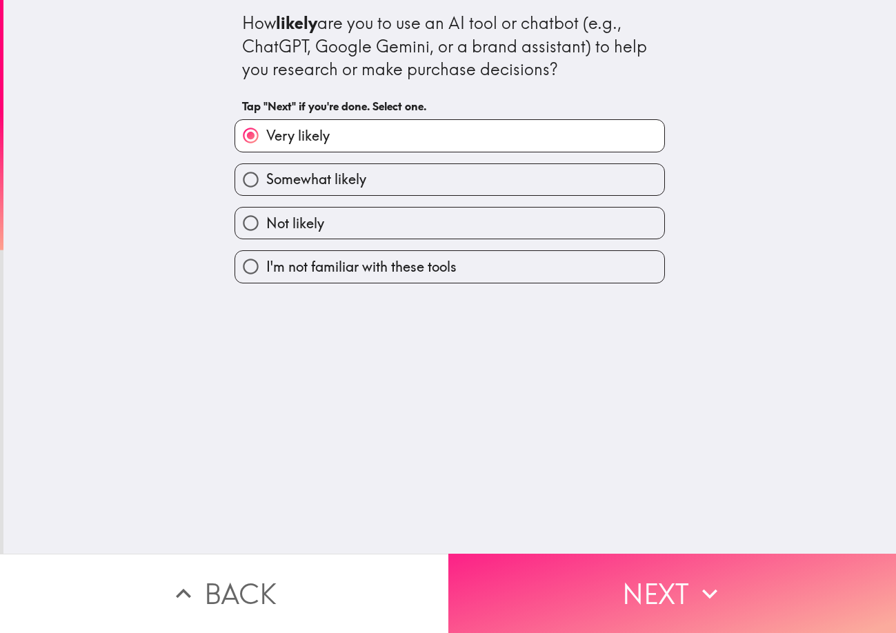
click at [586, 554] on span "button" at bounding box center [672, 593] width 448 height 79
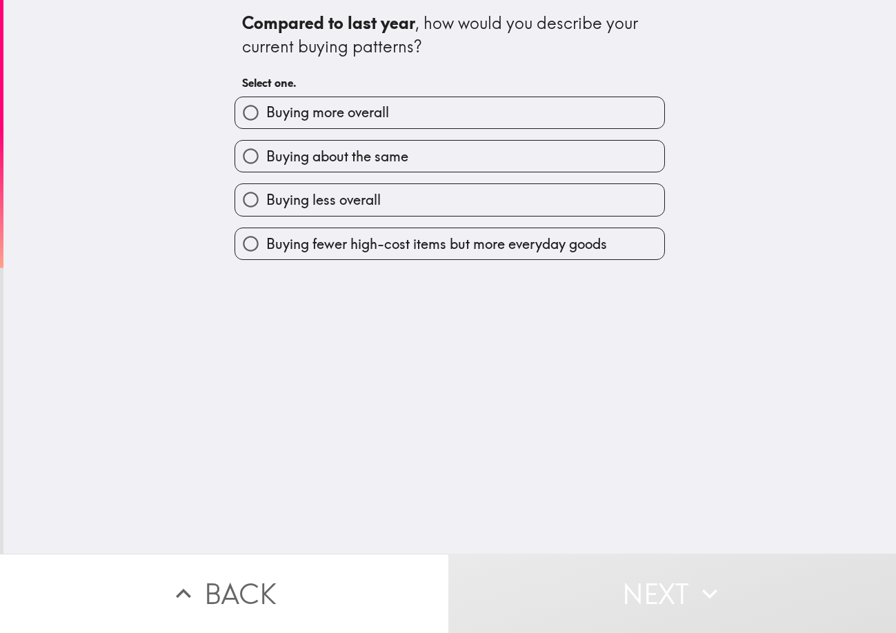
click at [229, 25] on div "Compared to last year , how would you describe your current buying patterns? Se…" at bounding box center [449, 130] width 441 height 260
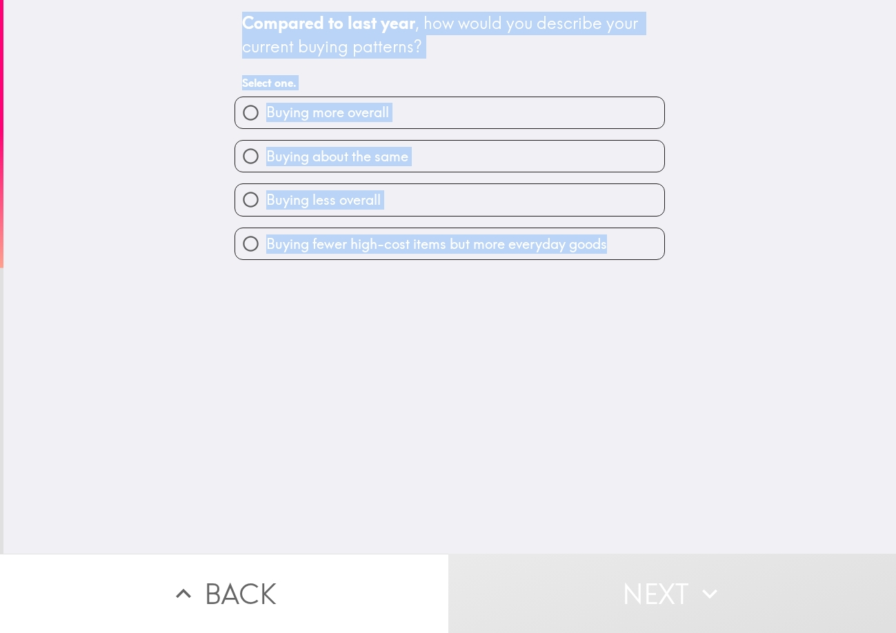
drag, startPoint x: 226, startPoint y: 25, endPoint x: 659, endPoint y: 270, distance: 497.9
click at [659, 270] on div "Compared to last year , how would you describe your current buying patterns? Se…" at bounding box center [449, 277] width 893 height 554
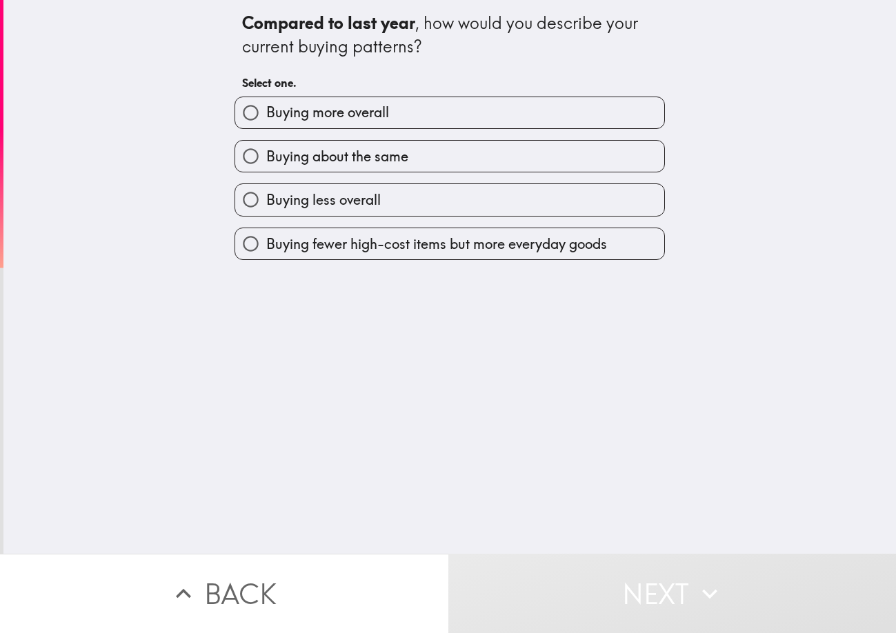
click at [556, 298] on div "Compared to last year , how would you describe your current buying patterns? Se…" at bounding box center [449, 277] width 893 height 554
click at [372, 27] on b "Compared to last year" at bounding box center [328, 22] width 173 height 21
click at [392, 233] on span "button" at bounding box center [449, 243] width 429 height 31
click at [470, 257] on span "button" at bounding box center [449, 243] width 429 height 31
click at [486, 246] on span "button" at bounding box center [449, 243] width 429 height 31
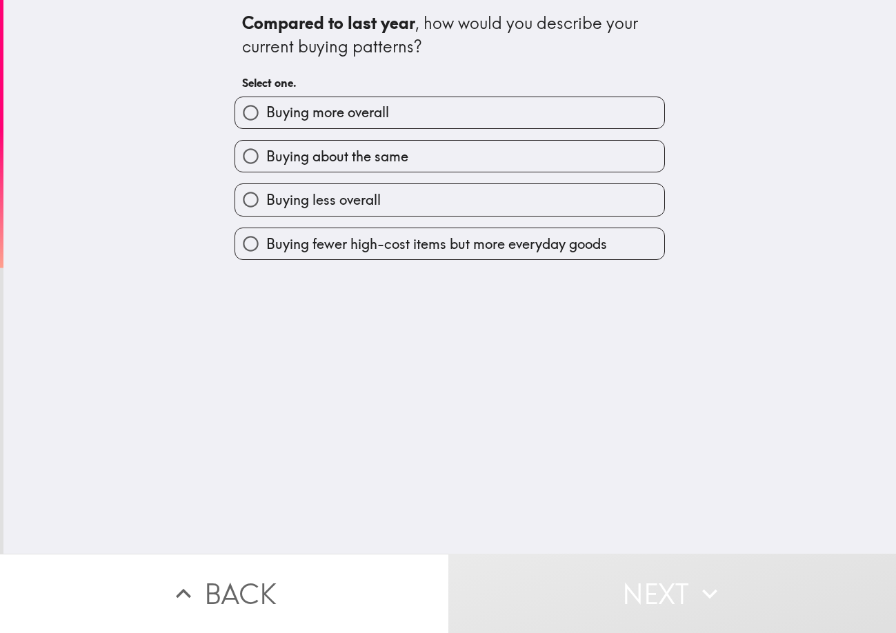
click at [444, 248] on span "button" at bounding box center [449, 243] width 429 height 31
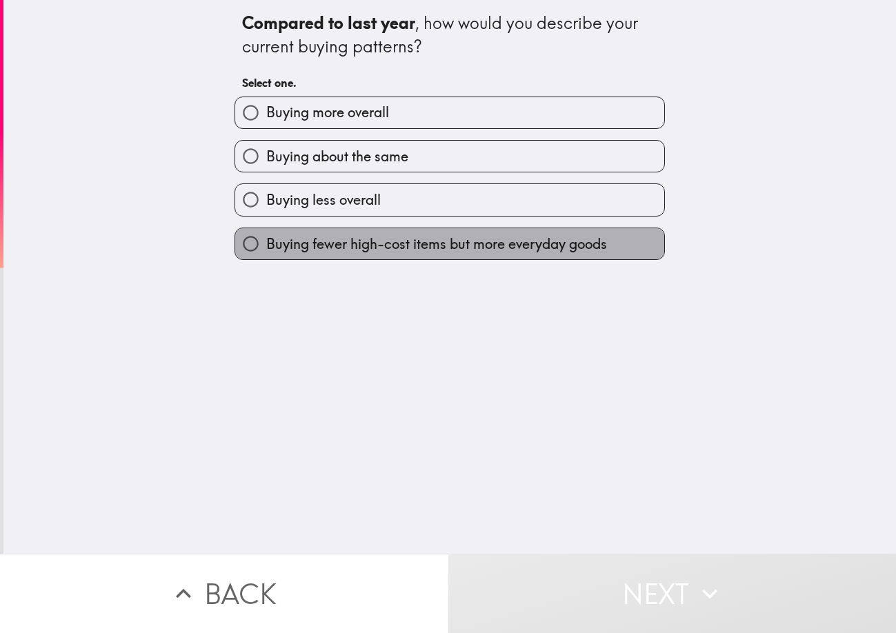
click at [573, 243] on span "Buying fewer high-cost items but more everyday goods" at bounding box center [436, 244] width 341 height 19
click at [266, 243] on input "Buying fewer high-cost items but more everyday goods" at bounding box center [250, 243] width 31 height 31
radio input "true"
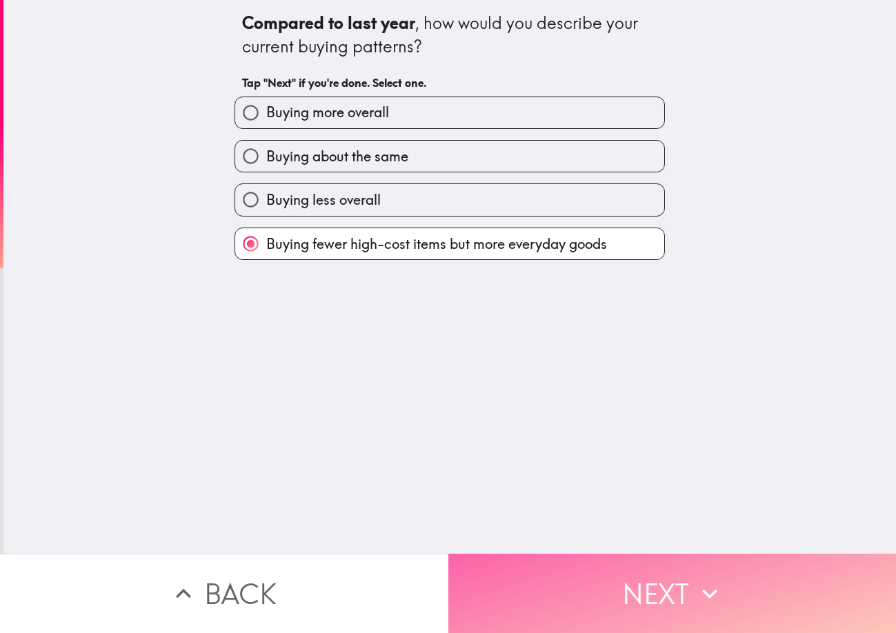
click at [698, 599] on button "Next" at bounding box center [672, 593] width 448 height 79
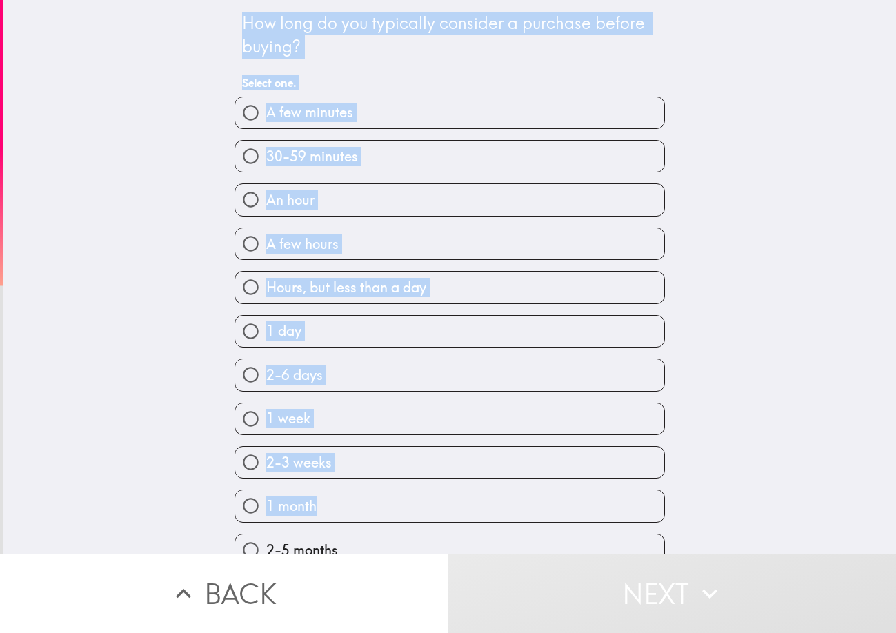
scroll to position [198, 0]
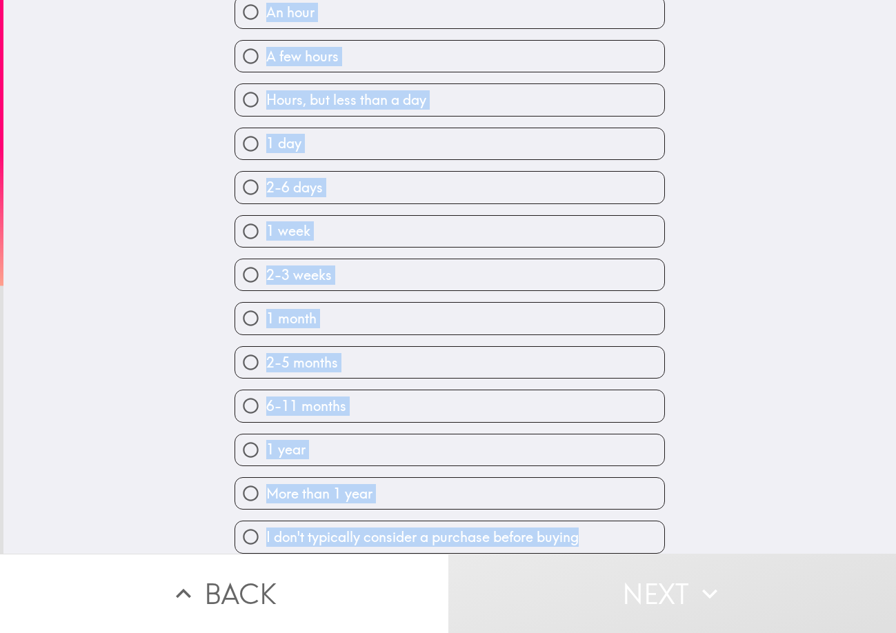
drag, startPoint x: 211, startPoint y: 21, endPoint x: 512, endPoint y: 514, distance: 577.1
click at [512, 366] on div "How long do you typically consider a purchase before buying? Select one. A few …" at bounding box center [449, 89] width 893 height 554
click at [398, 43] on span "button" at bounding box center [449, 56] width 429 height 31
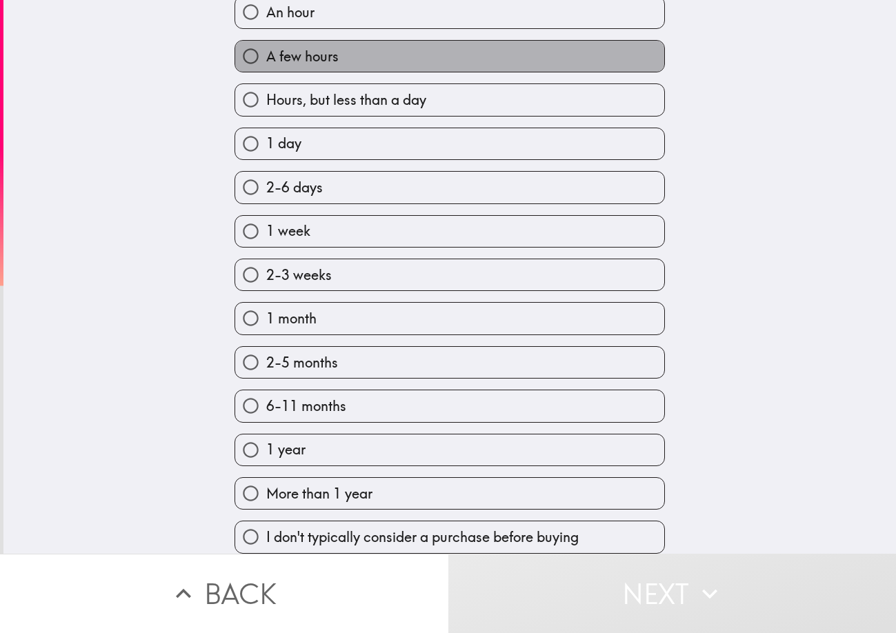
click at [473, 54] on label "A few hours" at bounding box center [449, 56] width 429 height 31
click at [266, 54] on input "A few hours" at bounding box center [250, 56] width 31 height 31
radio input "true"
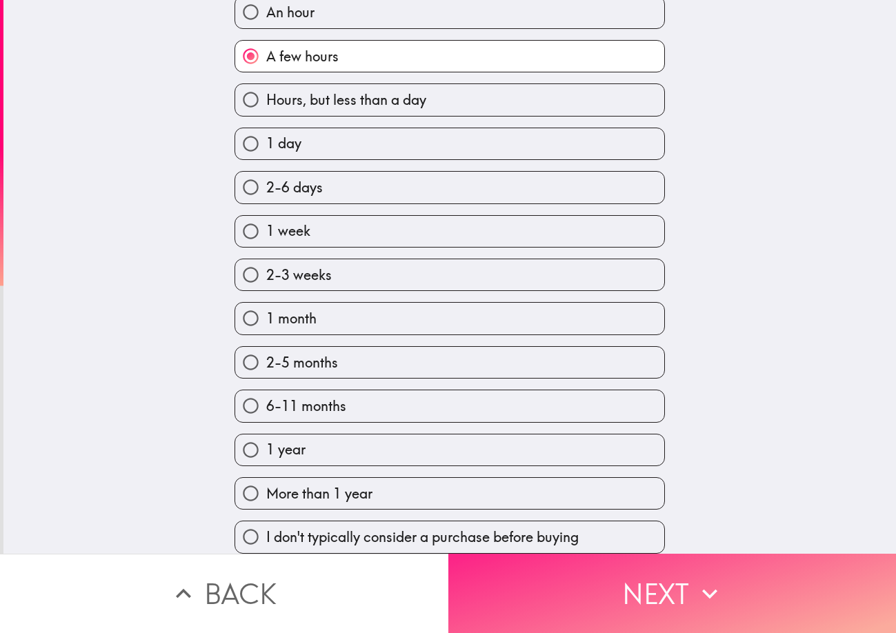
click at [548, 579] on button "Next" at bounding box center [672, 593] width 448 height 79
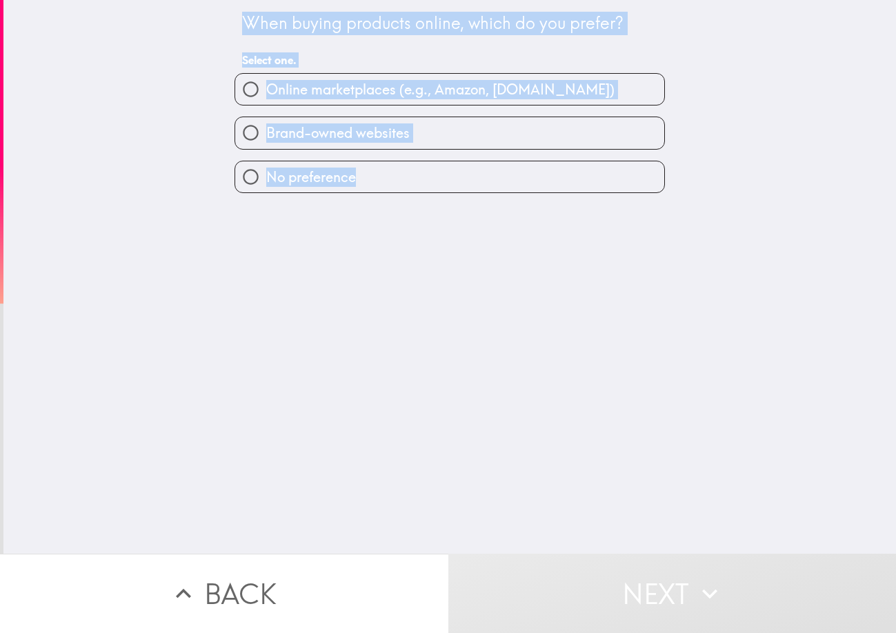
drag, startPoint x: 223, startPoint y: 19, endPoint x: 360, endPoint y: 194, distance: 222.1
click at [360, 194] on div "When buying products online, which do you prefer? Select one. Online marketplac…" at bounding box center [449, 277] width 893 height 554
click at [223, 65] on div "Online marketplaces (e.g., Amazon, [DOMAIN_NAME])" at bounding box center [443, 83] width 441 height 43
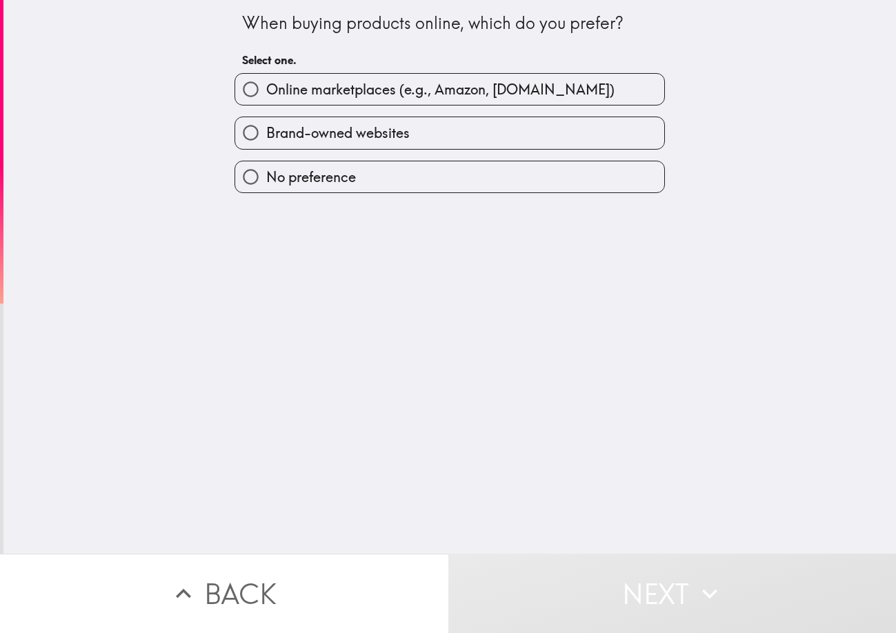
click at [242, 60] on h6 "Select one." at bounding box center [449, 59] width 415 height 15
click at [262, 97] on span "button" at bounding box center [449, 89] width 429 height 31
drag, startPoint x: 442, startPoint y: 95, endPoint x: 672, endPoint y: 33, distance: 237.8
click at [448, 93] on span "button" at bounding box center [449, 89] width 429 height 31
click at [537, 90] on span "button" at bounding box center [449, 89] width 429 height 31
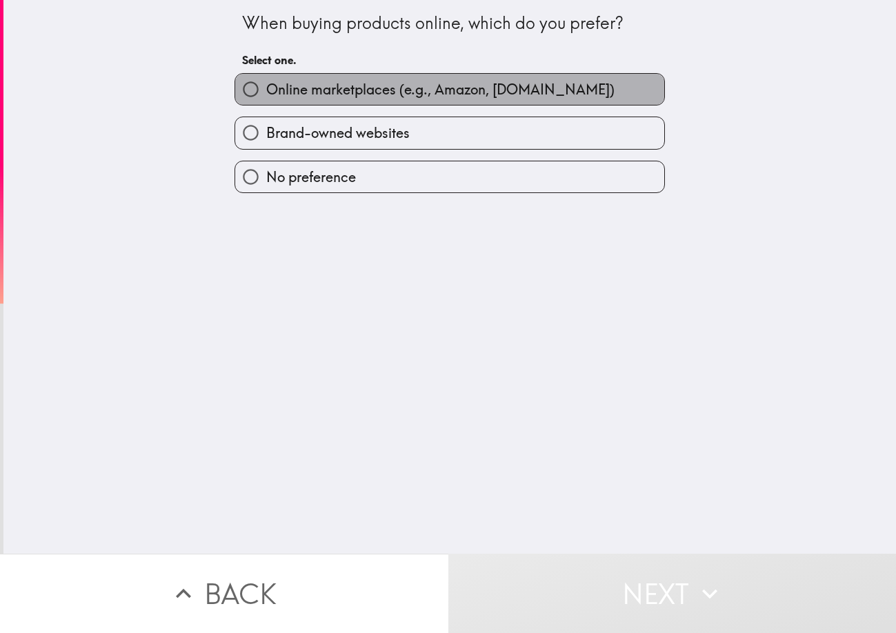
click at [580, 90] on label "Online marketplaces (e.g., Amazon, [DOMAIN_NAME])" at bounding box center [449, 89] width 429 height 31
click at [266, 90] on input "Online marketplaces (e.g., Amazon, [DOMAIN_NAME])" at bounding box center [250, 89] width 31 height 31
radio input "true"
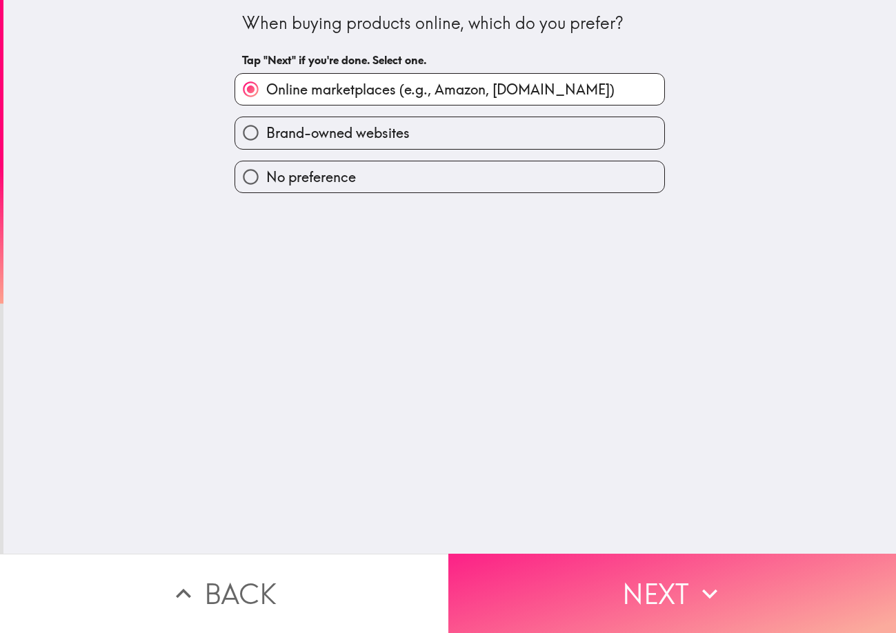
click at [730, 580] on button "Next" at bounding box center [672, 593] width 448 height 79
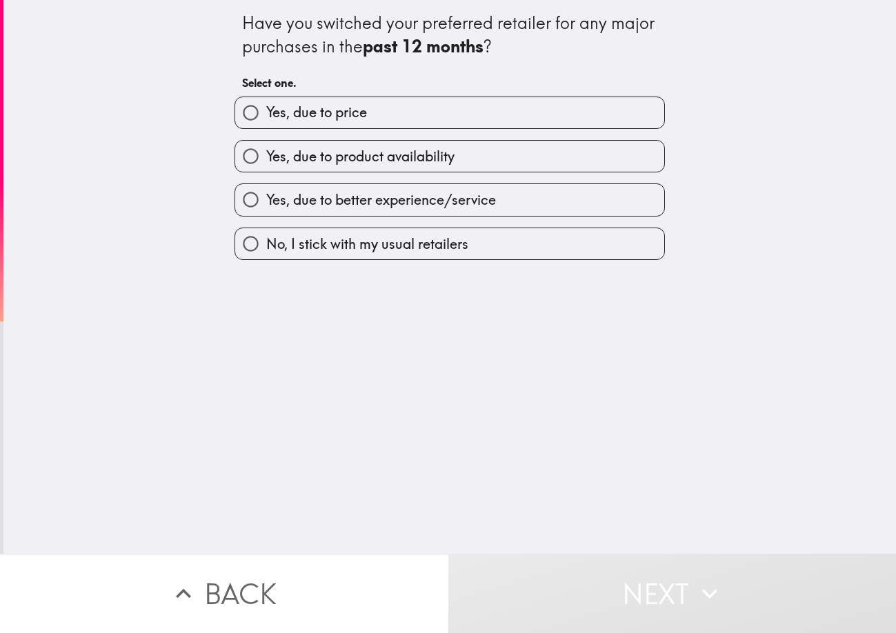
drag, startPoint x: 222, startPoint y: 18, endPoint x: 548, endPoint y: 272, distance: 413.4
click at [548, 272] on div "Have you switched your preferred retailer for any major purchases in the past 1…" at bounding box center [449, 277] width 893 height 554
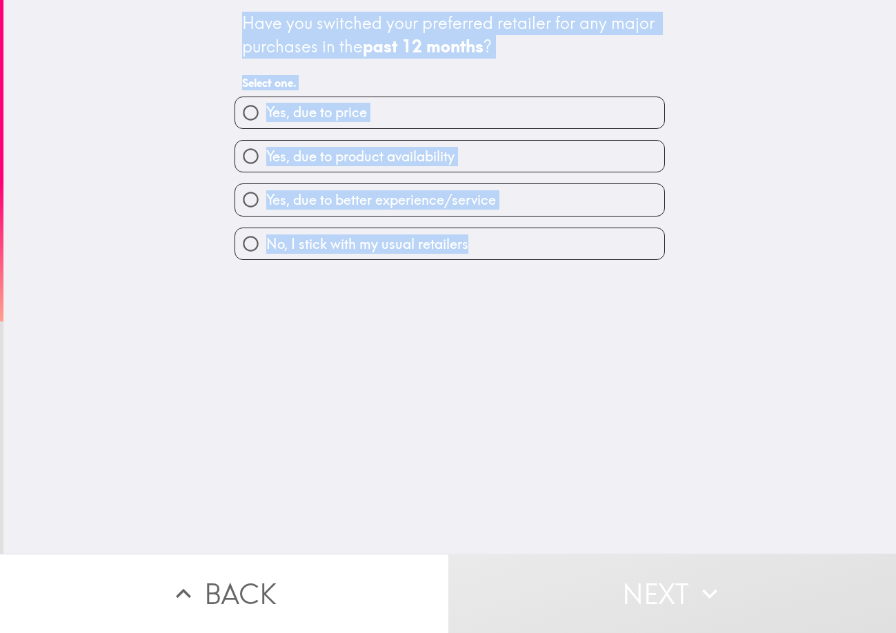
drag, startPoint x: 246, startPoint y: 47, endPoint x: 570, endPoint y: 283, distance: 400.9
click at [570, 283] on div "Have you switched your preferred retailer for any major purchases in the past 1…" at bounding box center [449, 277] width 893 height 554
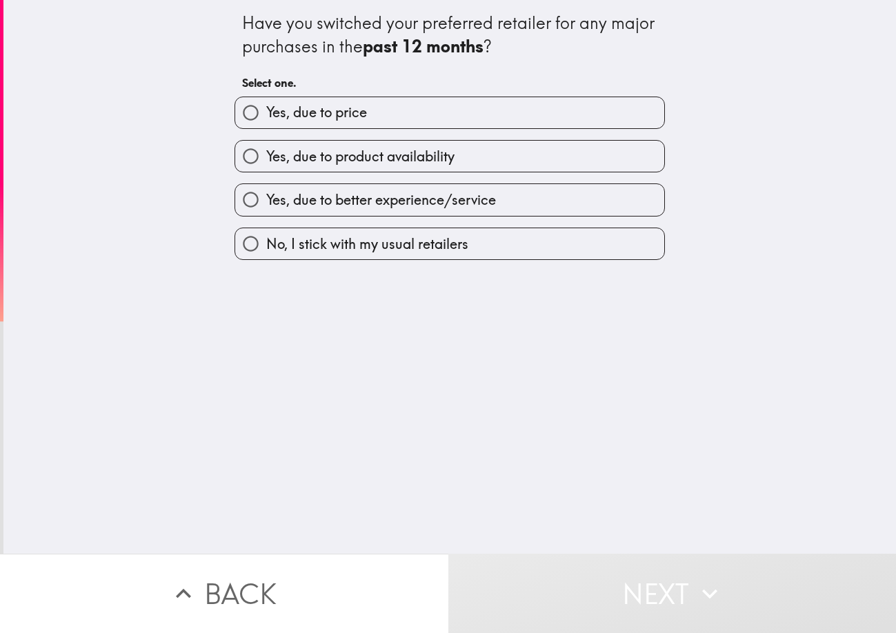
drag, startPoint x: 484, startPoint y: 475, endPoint x: 508, endPoint y: 488, distance: 28.1
click at [484, 475] on div "Have you switched your preferred retailer for any major purchases in the past 1…" at bounding box center [449, 277] width 893 height 554
click at [283, 101] on span "button" at bounding box center [449, 112] width 429 height 31
click at [526, 112] on label "Yes, due to price" at bounding box center [449, 112] width 429 height 31
click at [266, 112] on input "Yes, due to price" at bounding box center [250, 112] width 31 height 31
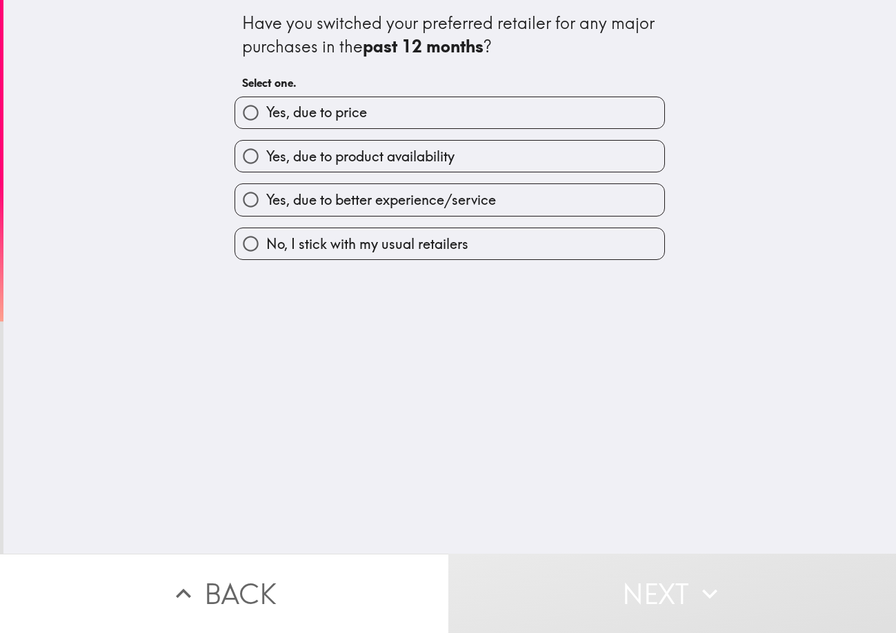
radio input "true"
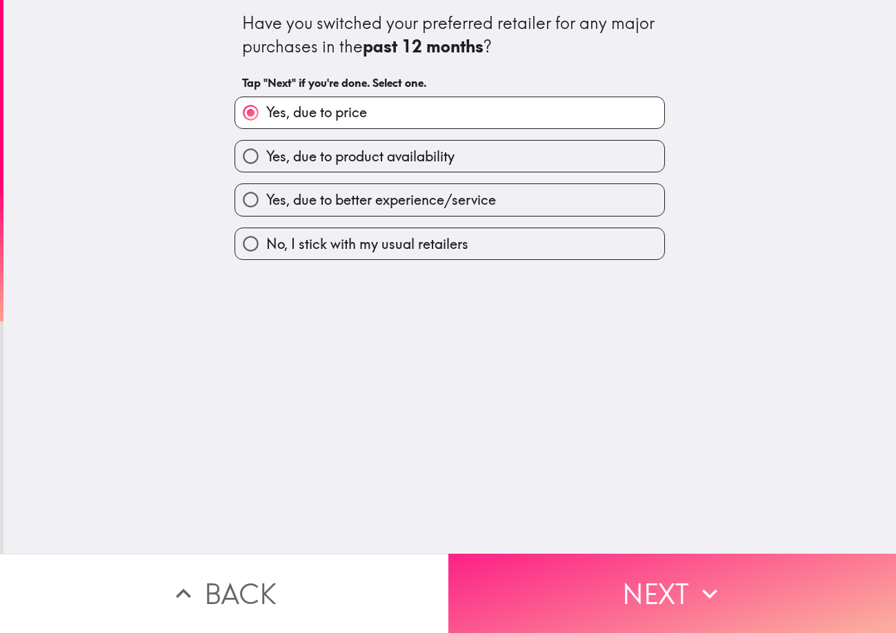
click at [574, 566] on button "Next" at bounding box center [672, 593] width 448 height 79
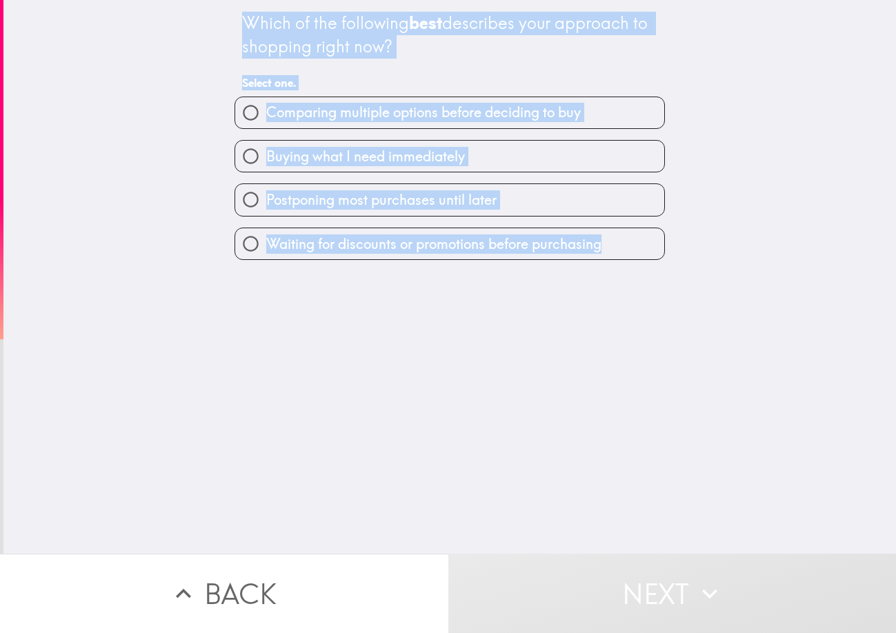
drag, startPoint x: 223, startPoint y: 16, endPoint x: 634, endPoint y: 292, distance: 495.5
click at [626, 285] on div "Which of the following best describes your approach to shopping right now? Sele…" at bounding box center [449, 277] width 893 height 554
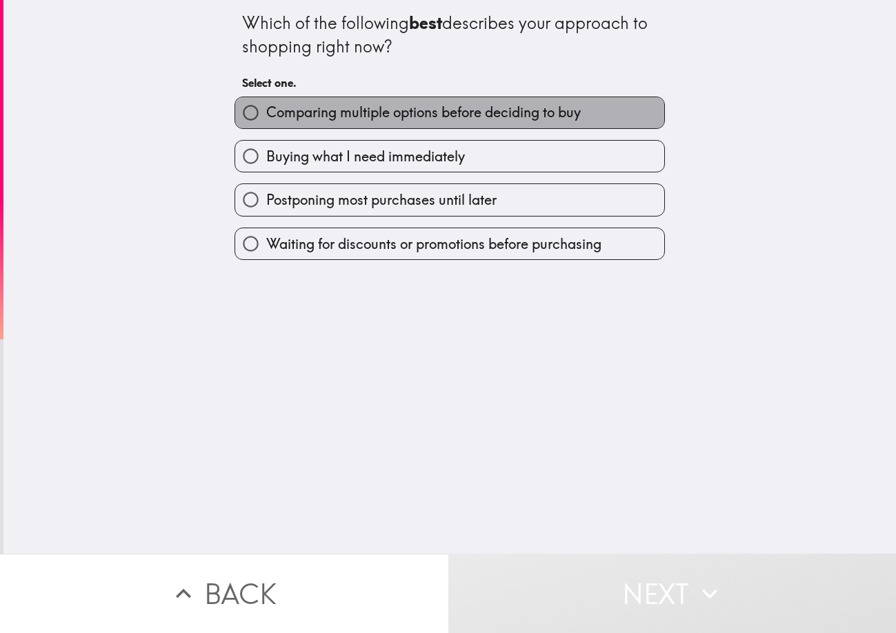
click at [360, 126] on label "Comparing multiple options before deciding to buy" at bounding box center [449, 112] width 429 height 31
click at [266, 126] on input "Comparing multiple options before deciding to buy" at bounding box center [250, 112] width 31 height 31
radio input "true"
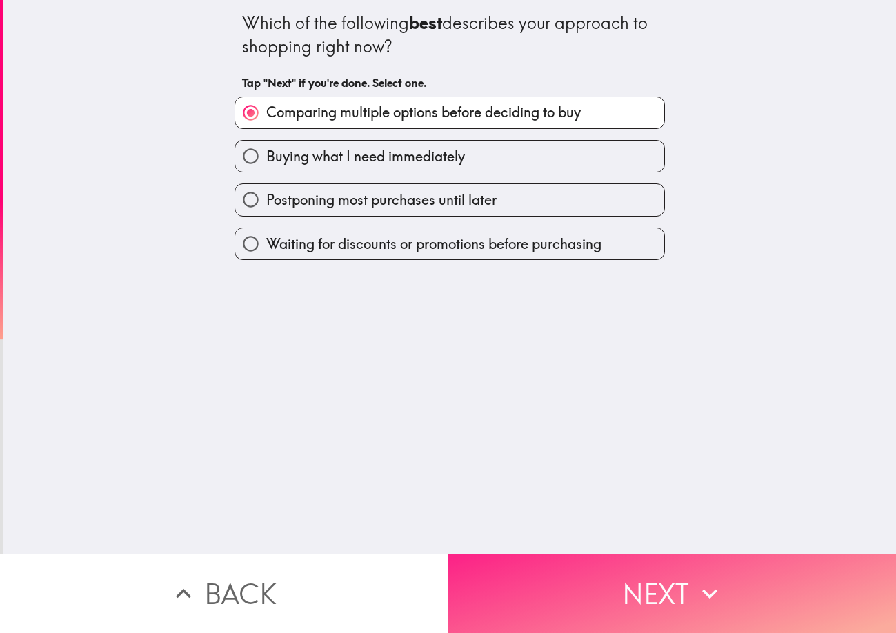
click at [725, 557] on button "Next" at bounding box center [672, 593] width 448 height 79
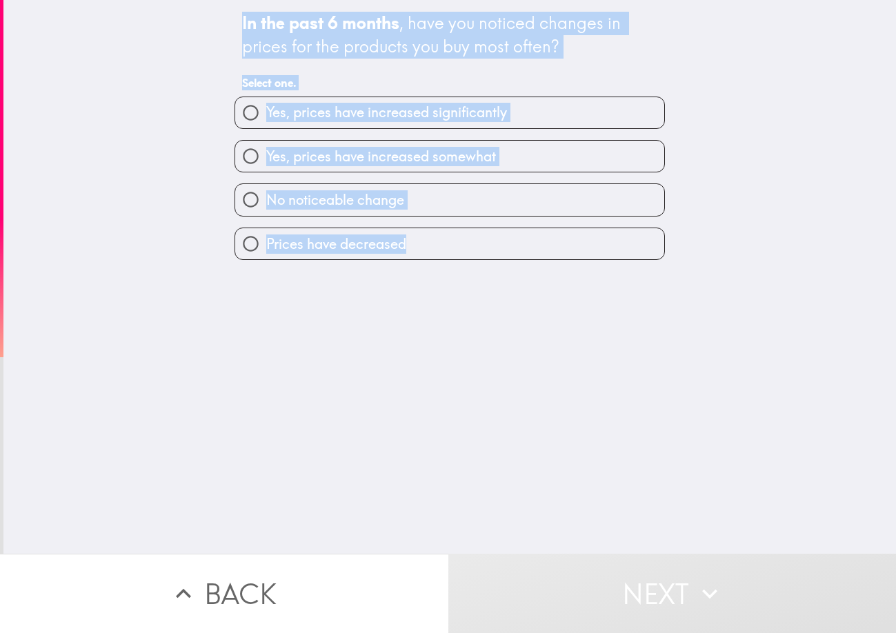
drag, startPoint x: 215, startPoint y: 22, endPoint x: 535, endPoint y: 267, distance: 403.0
click at [535, 267] on div "In the past 6 months , have you noticed changes in prices for the products you …" at bounding box center [449, 277] width 893 height 554
click at [375, 116] on span "button" at bounding box center [449, 112] width 429 height 31
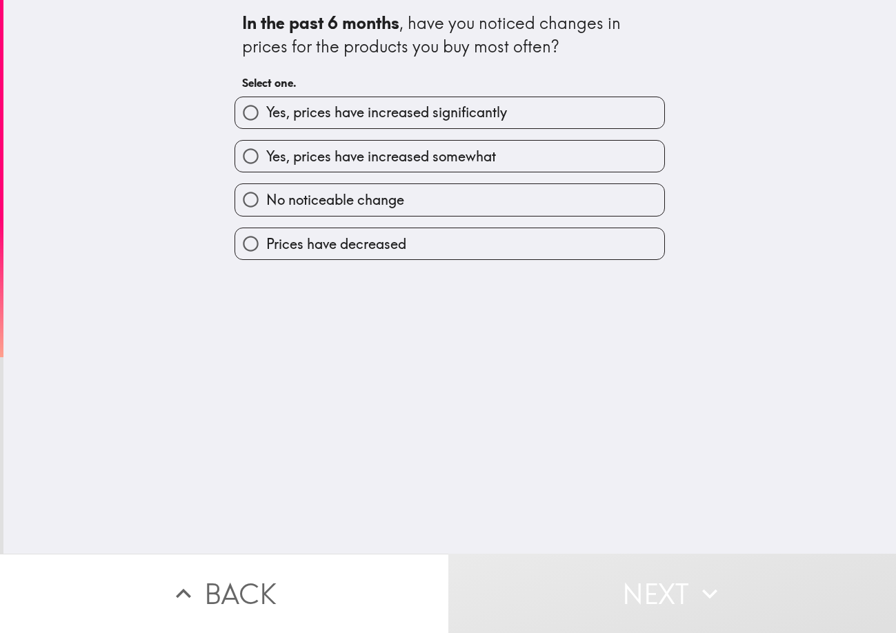
click at [480, 158] on span "button" at bounding box center [449, 156] width 429 height 31
click at [557, 152] on label "Yes, prices have increased somewhat" at bounding box center [449, 156] width 429 height 31
click at [266, 152] on input "Yes, prices have increased somewhat" at bounding box center [250, 156] width 31 height 31
radio input "true"
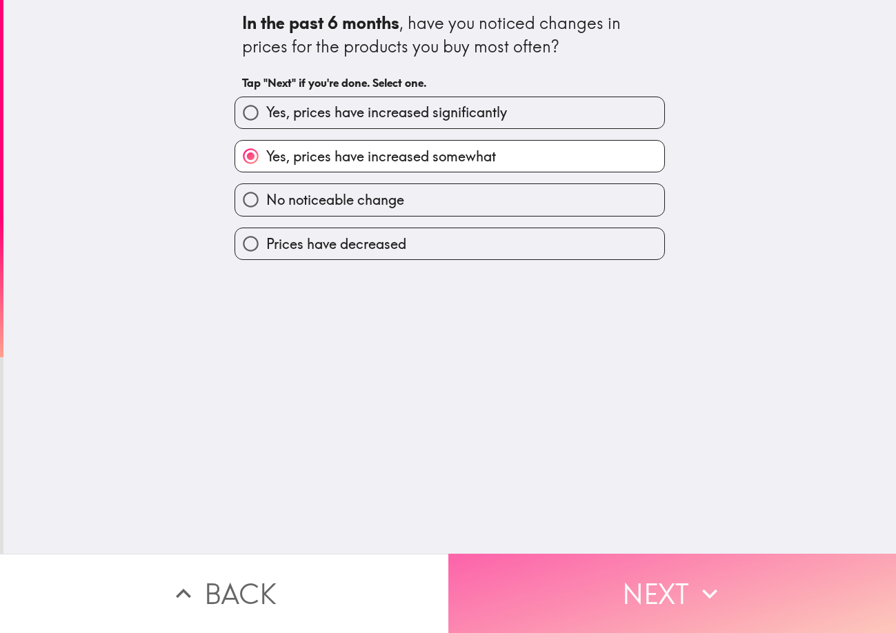
click at [697, 584] on icon "button" at bounding box center [710, 594] width 30 height 30
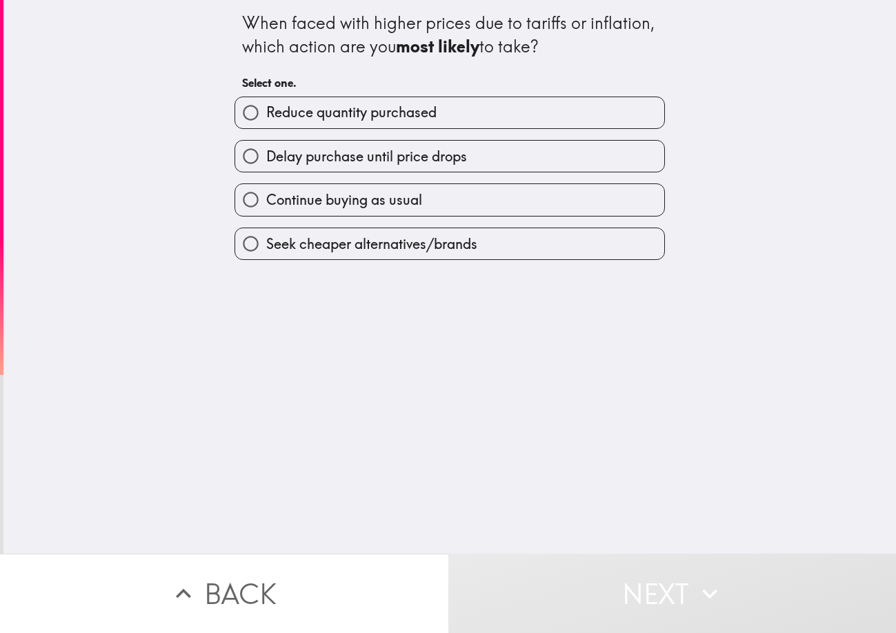
drag, startPoint x: 217, startPoint y: 22, endPoint x: 481, endPoint y: 263, distance: 357.4
click at [481, 263] on div "When faced with higher prices due to tariffs or inflation, which action are you…" at bounding box center [449, 277] width 893 height 554
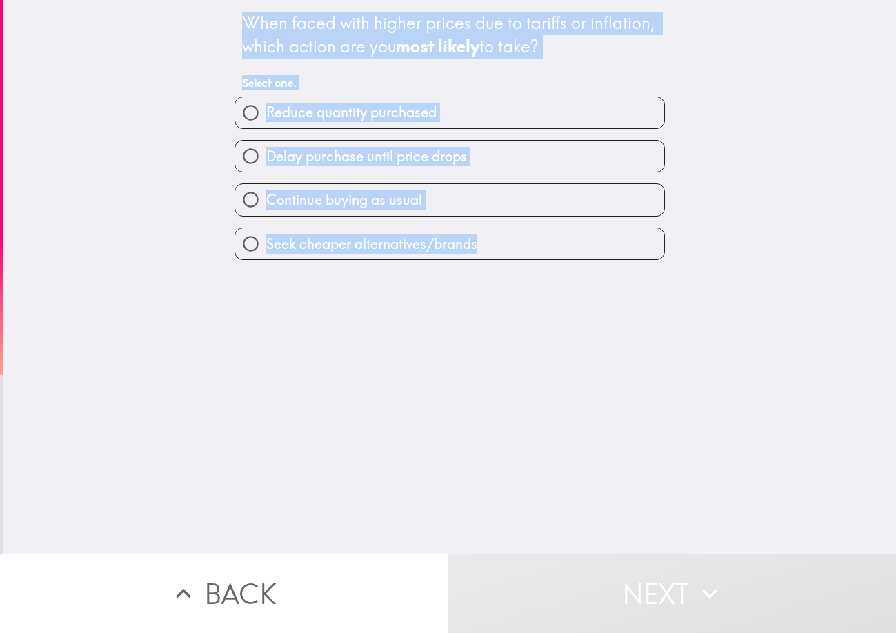
drag, startPoint x: 194, startPoint y: 22, endPoint x: 694, endPoint y: 364, distance: 605.9
click at [516, 252] on div "When faced with higher prices due to tariffs or inflation, which action are you…" at bounding box center [449, 277] width 893 height 554
click at [729, 359] on div "When faced with higher prices due to tariffs or inflation, which action are you…" at bounding box center [449, 277] width 893 height 554
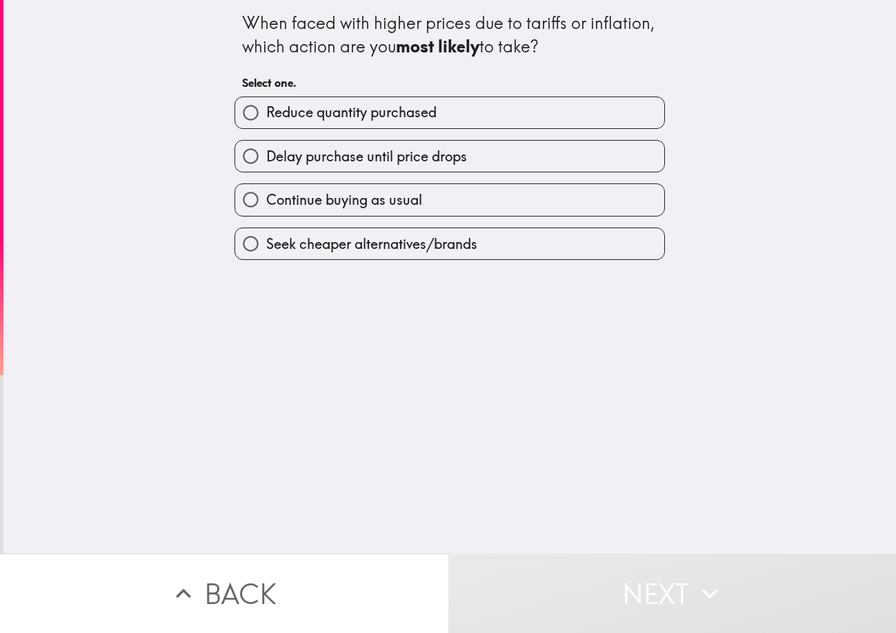
click at [506, 236] on span "button" at bounding box center [449, 243] width 429 height 31
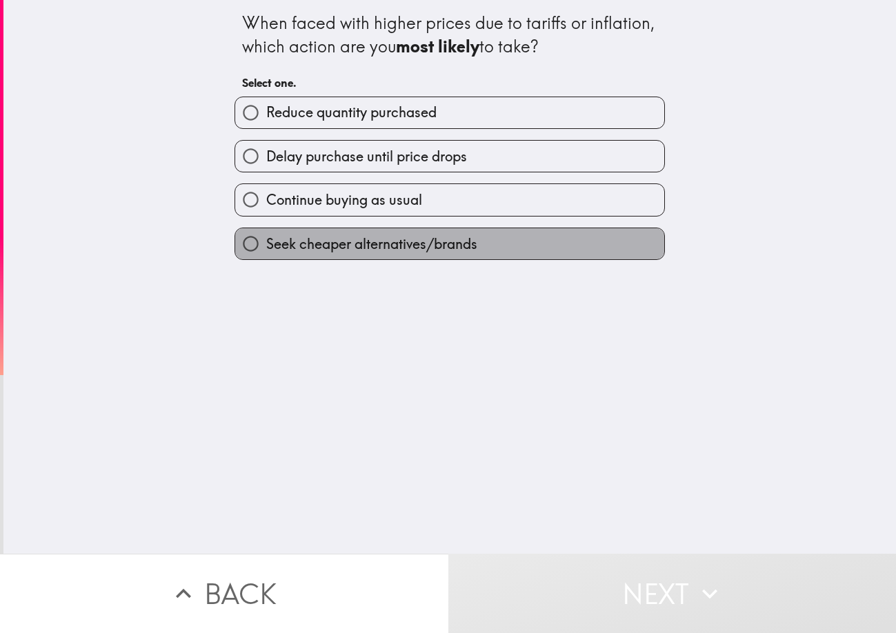
click at [522, 250] on label "Seek cheaper alternatives/brands" at bounding box center [449, 243] width 429 height 31
click at [266, 250] on input "Seek cheaper alternatives/brands" at bounding box center [250, 243] width 31 height 31
radio input "true"
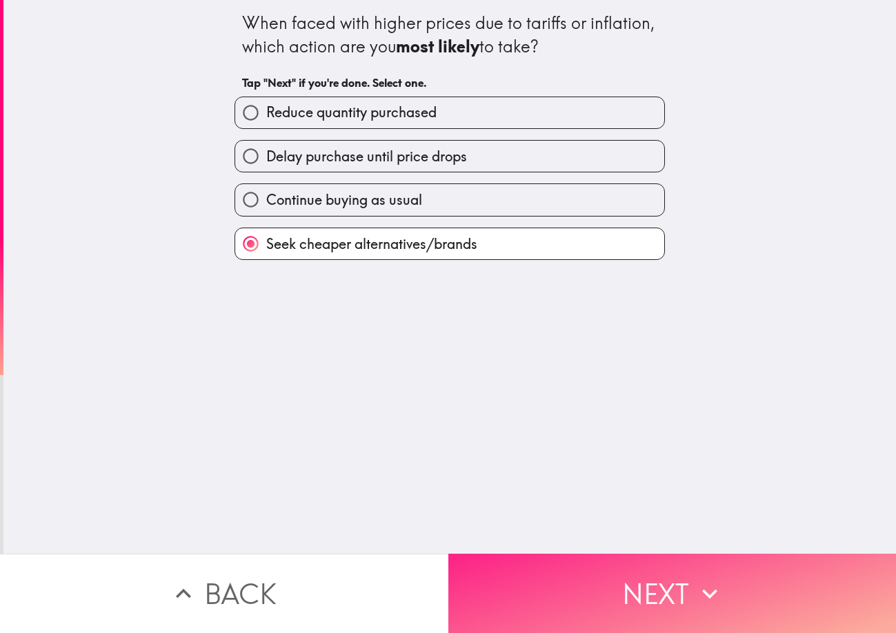
drag, startPoint x: 607, startPoint y: 539, endPoint x: 606, endPoint y: 553, distance: 13.9
click at [607, 539] on div "When faced with higher prices due to tariffs or inflation, which action are you…" at bounding box center [449, 277] width 893 height 554
click at [605, 564] on button "Next" at bounding box center [672, 593] width 448 height 79
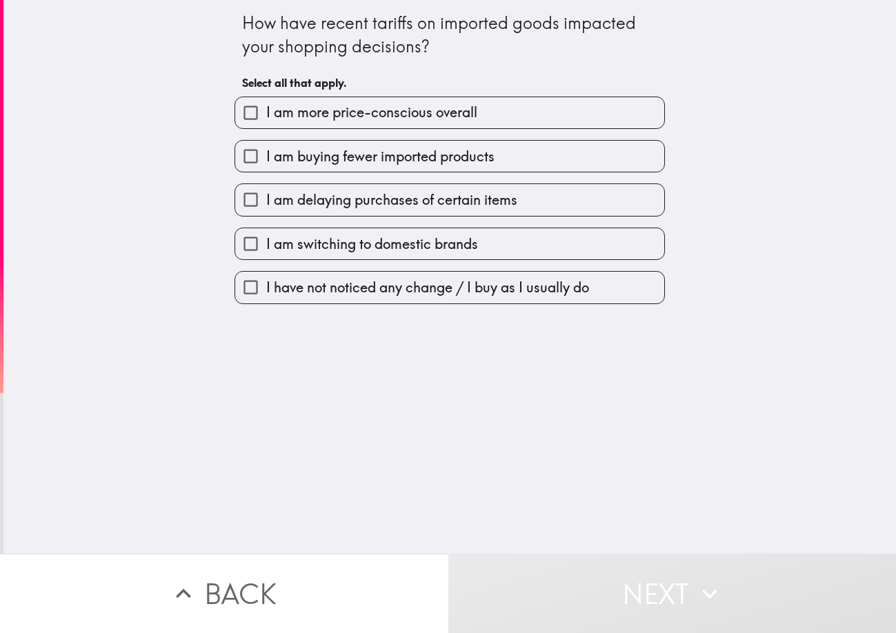
drag, startPoint x: 217, startPoint y: 17, endPoint x: 599, endPoint y: 315, distance: 484.6
click at [599, 315] on div "How have recent tariffs on imported goods impacted your shopping decisions? Sel…" at bounding box center [449, 277] width 893 height 554
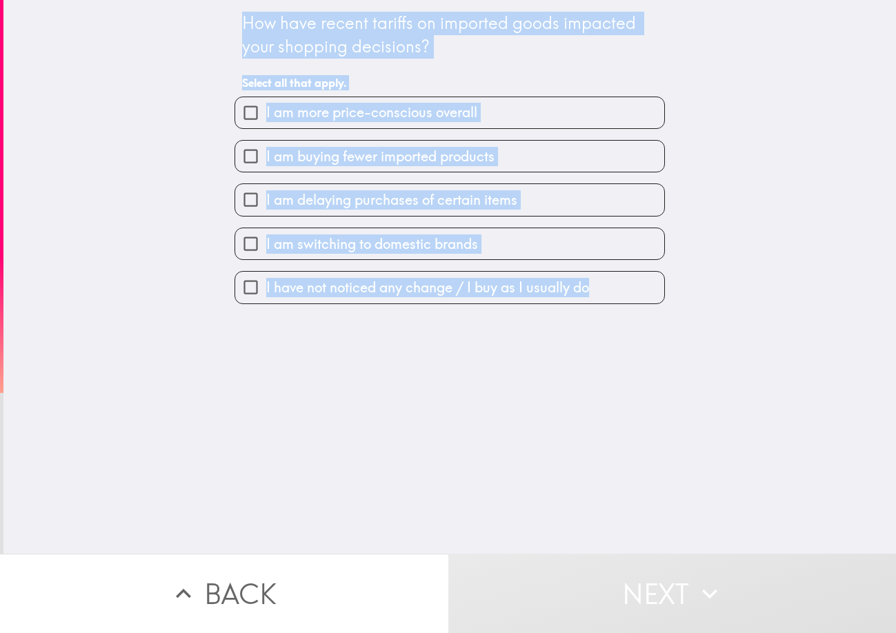
drag, startPoint x: 221, startPoint y: 10, endPoint x: 715, endPoint y: 304, distance: 575.3
click at [715, 304] on div "How have recent tariffs on imported goods impacted your shopping decisions? Sel…" at bounding box center [449, 277] width 893 height 554
click at [527, 50] on div "How have recent tariffs on imported goods impacted your shopping decisions?" at bounding box center [449, 35] width 415 height 46
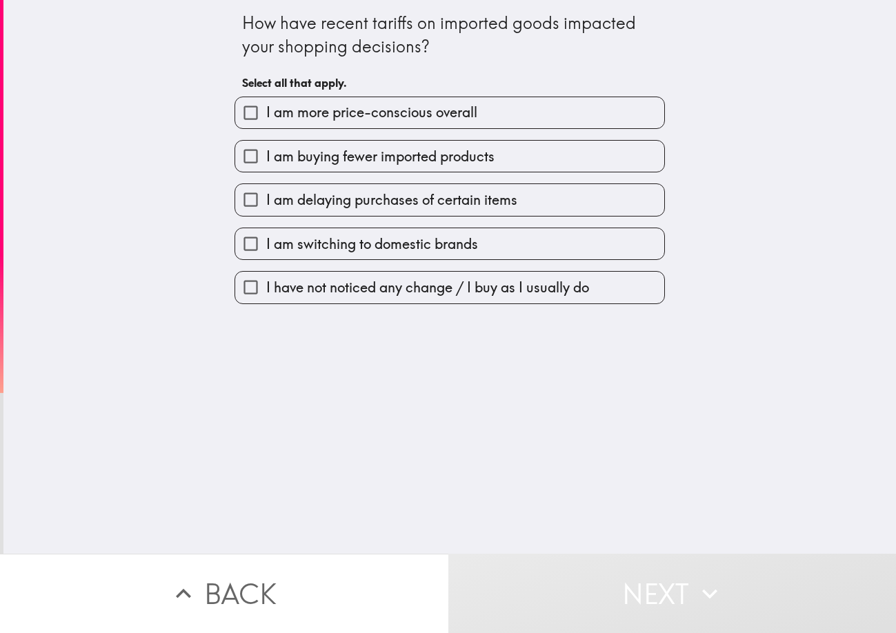
click at [301, 110] on span "button" at bounding box center [449, 112] width 429 height 31
click at [359, 158] on span "button" at bounding box center [449, 156] width 429 height 31
click at [570, 110] on label "I am more price-conscious overall" at bounding box center [449, 112] width 429 height 31
click at [266, 110] on input "I am more price-conscious overall" at bounding box center [250, 112] width 31 height 31
checkbox input "true"
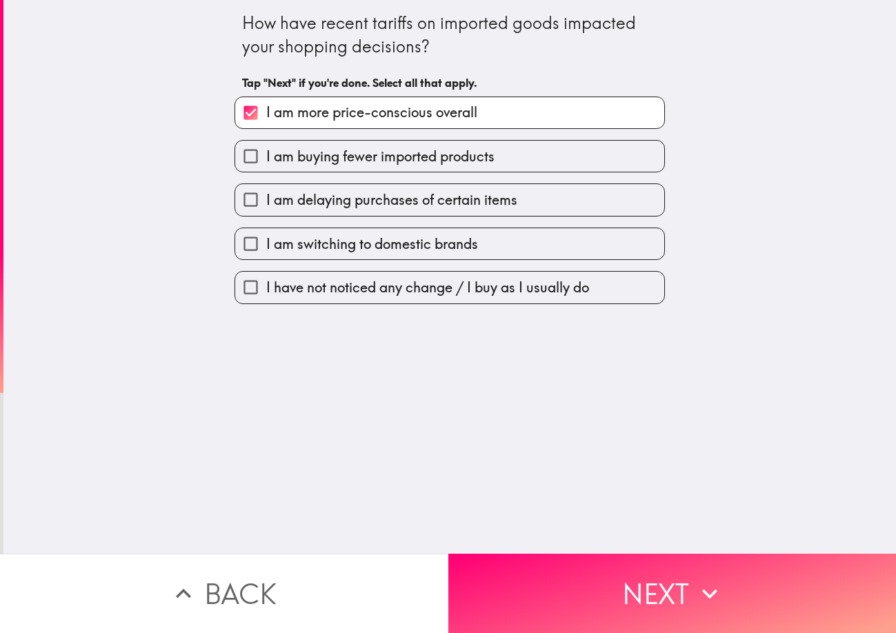
click at [549, 161] on label "I am buying fewer imported products" at bounding box center [449, 156] width 429 height 31
click at [266, 161] on input "I am buying fewer imported products" at bounding box center [250, 156] width 31 height 31
checkbox input "true"
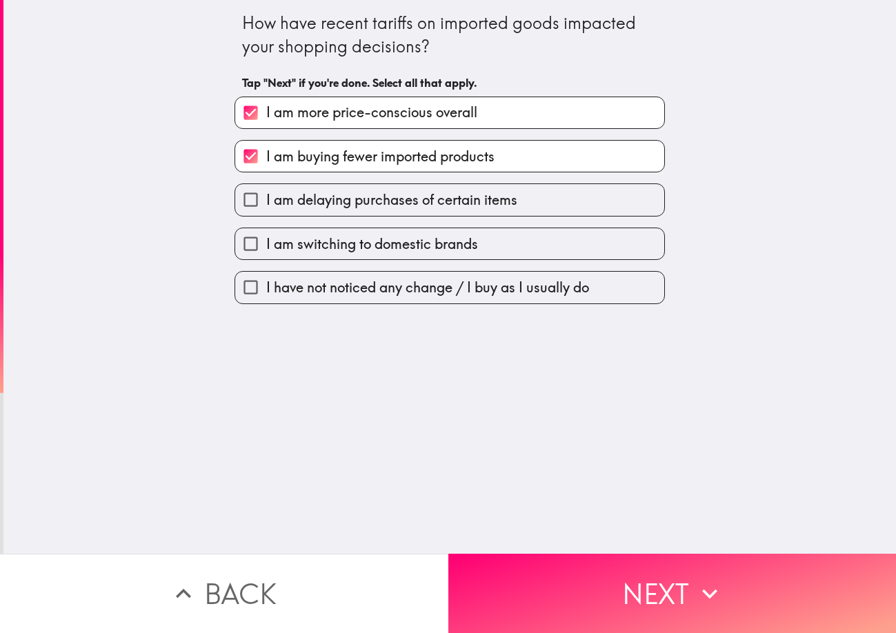
click at [528, 243] on label "I am switching to domestic brands" at bounding box center [449, 243] width 429 height 31
click at [266, 243] on input "I am switching to domestic brands" at bounding box center [250, 243] width 31 height 31
checkbox input "true"
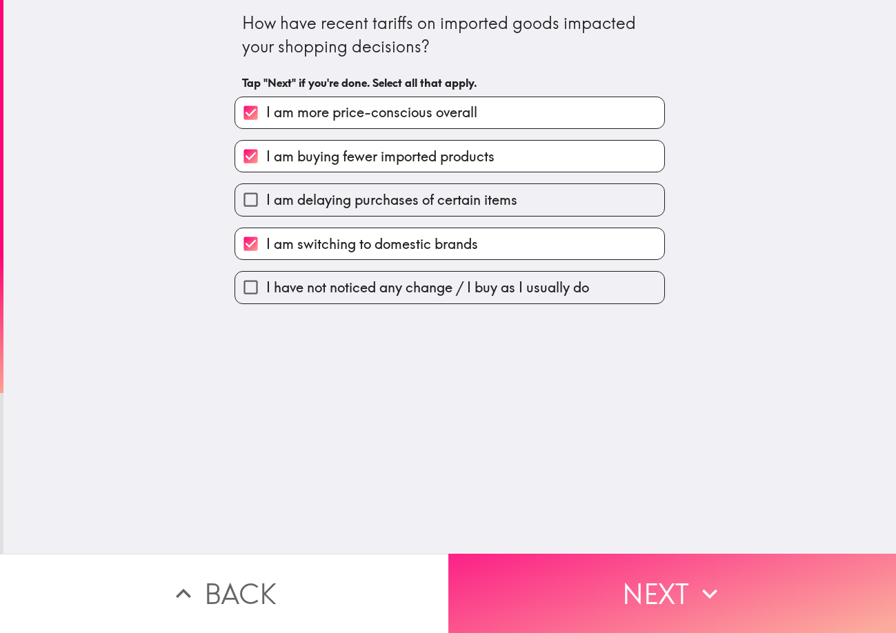
drag, startPoint x: 545, startPoint y: 569, endPoint x: 545, endPoint y: 577, distance: 7.6
click at [545, 570] on button "Next" at bounding box center [672, 593] width 448 height 79
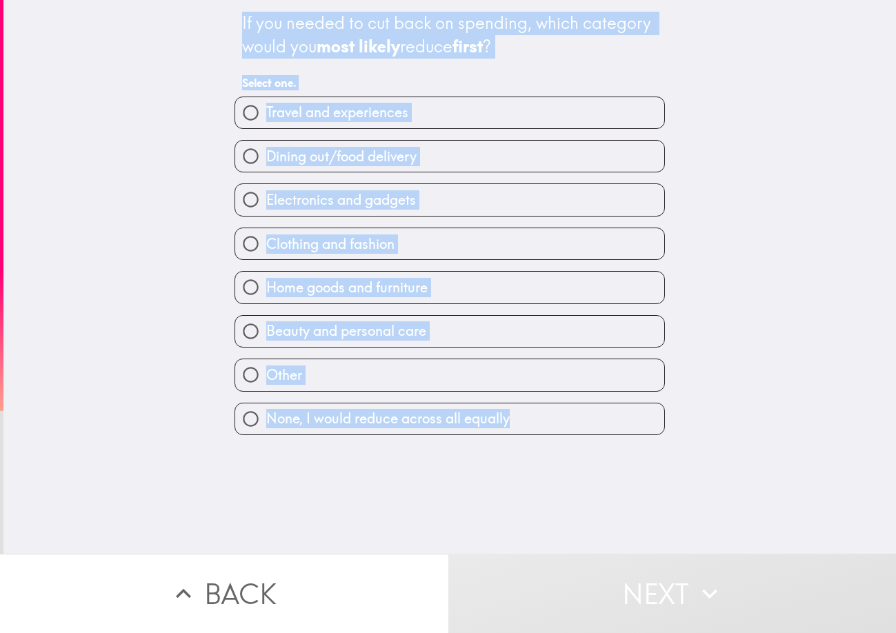
drag, startPoint x: 206, startPoint y: 23, endPoint x: 524, endPoint y: 412, distance: 502.5
click at [524, 412] on div "If you needed to cut back on spending, which category would you most likely red…" at bounding box center [449, 277] width 893 height 554
click at [294, 41] on div "If you needed to cut back on spending, which category would you most likely red…" at bounding box center [449, 35] width 415 height 46
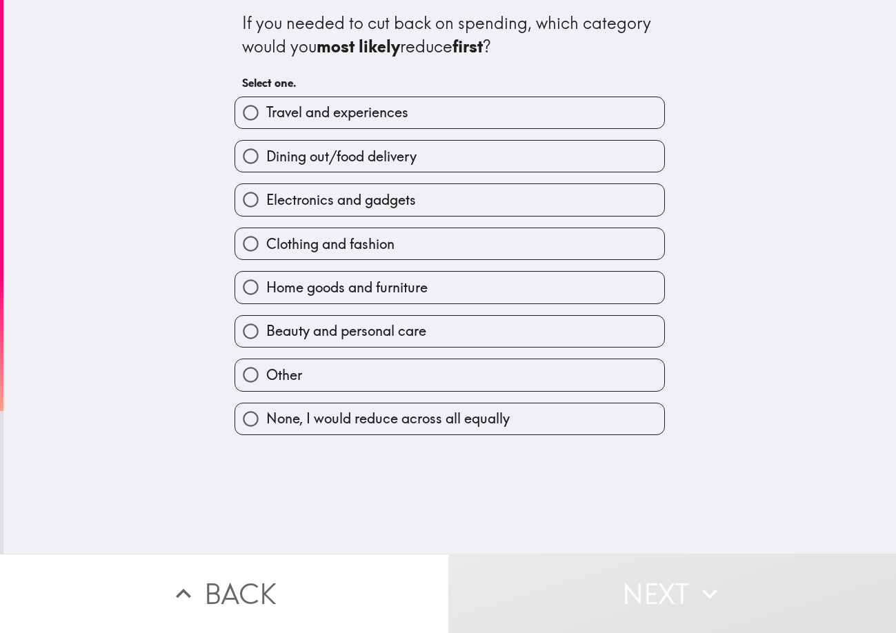
click at [345, 161] on span "button" at bounding box center [449, 156] width 429 height 31
click at [461, 154] on label "Dining out/food delivery" at bounding box center [449, 156] width 429 height 31
click at [266, 154] on input "Dining out/food delivery" at bounding box center [250, 156] width 31 height 31
radio input "true"
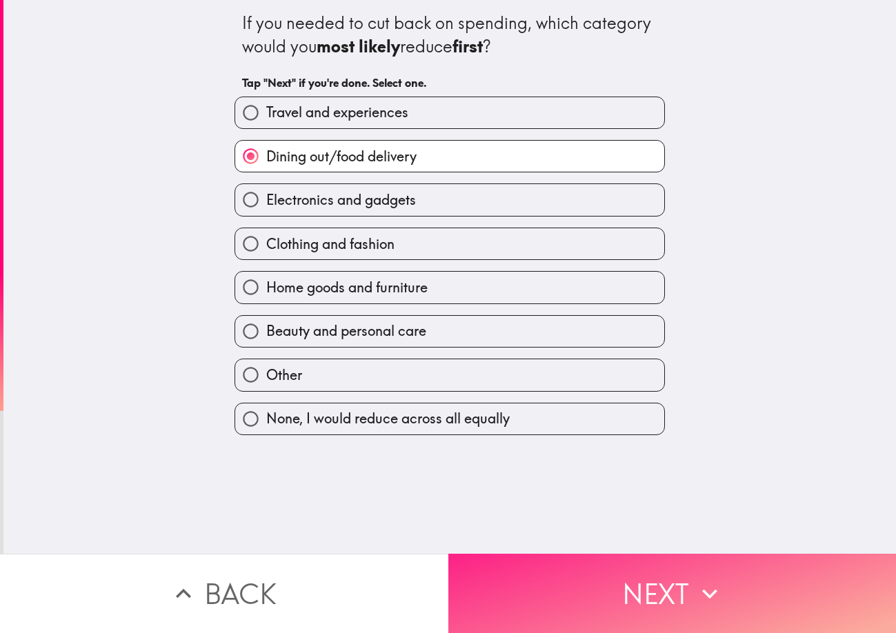
click at [513, 581] on button "Next" at bounding box center [672, 593] width 448 height 79
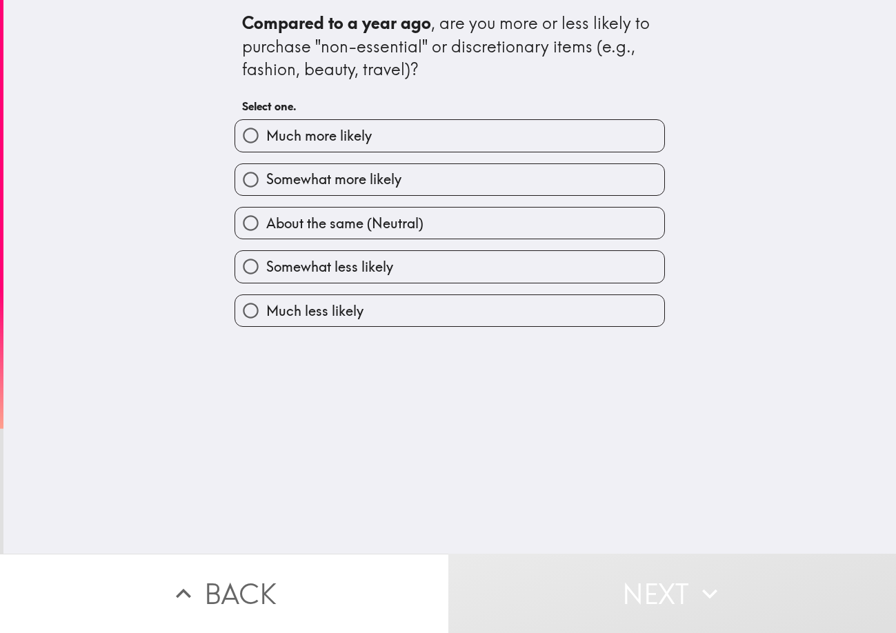
drag, startPoint x: 228, startPoint y: 19, endPoint x: 549, endPoint y: 275, distance: 410.4
click at [365, 306] on div "Compared to a year ago , are you more or less likely to purchase "non-essential…" at bounding box center [449, 163] width 441 height 327
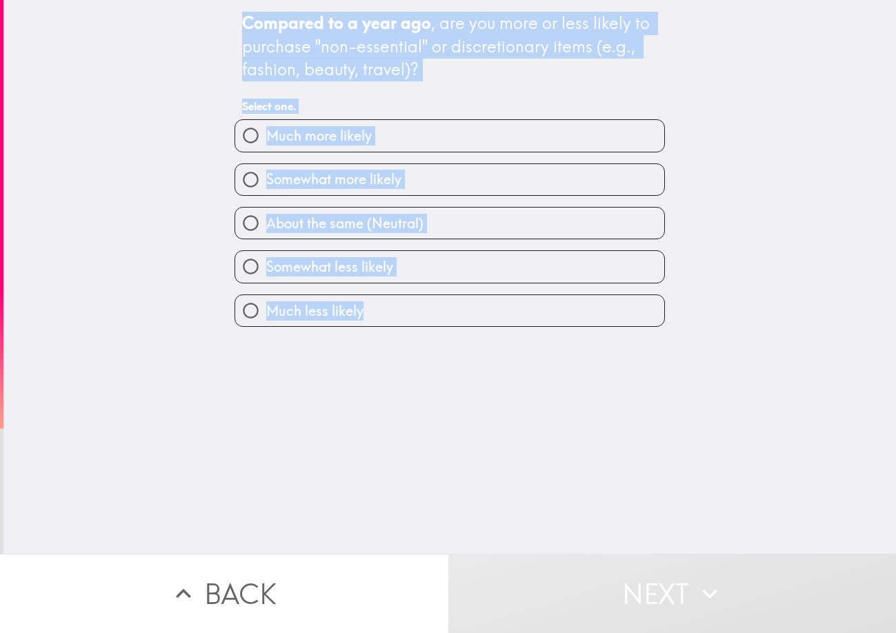
drag, startPoint x: 211, startPoint y: 12, endPoint x: 417, endPoint y: 326, distance: 376.1
click at [417, 326] on div "Compared to a year ago , are you more or less likely to purchase "non-essential…" at bounding box center [449, 277] width 893 height 554
click at [533, 57] on div "Compared to a year ago , are you more or less likely to purchase "non-essential…" at bounding box center [449, 47] width 415 height 70
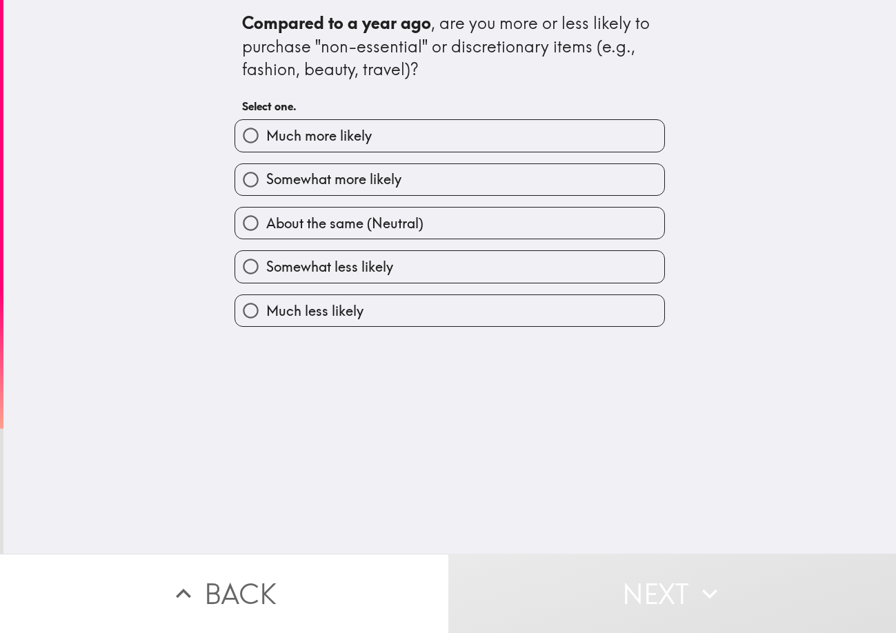
click at [324, 269] on span "button" at bounding box center [449, 266] width 429 height 31
click at [484, 279] on label "Somewhat less likely" at bounding box center [449, 266] width 429 height 31
click at [266, 279] on input "Somewhat less likely" at bounding box center [250, 266] width 31 height 31
radio input "true"
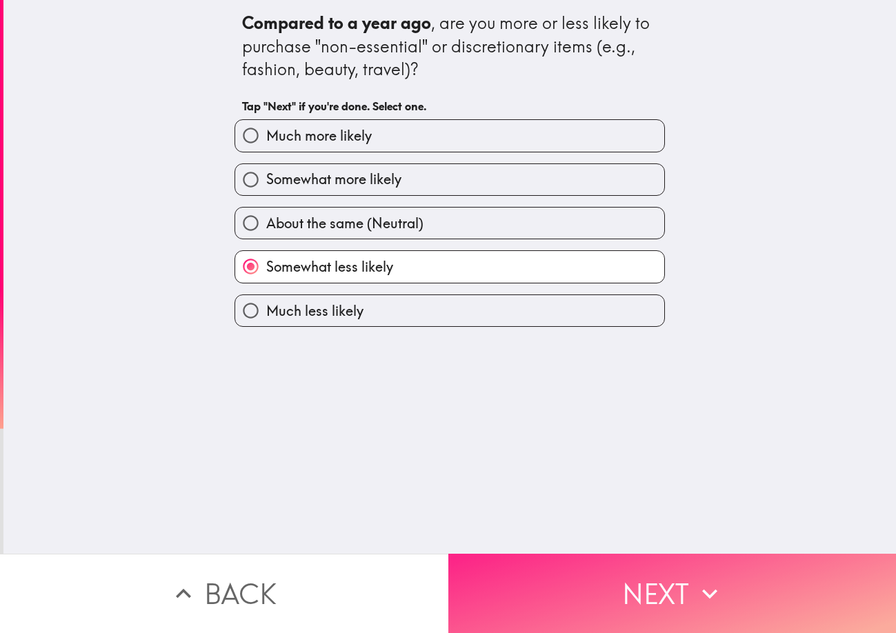
click at [718, 588] on icon "button" at bounding box center [710, 594] width 30 height 30
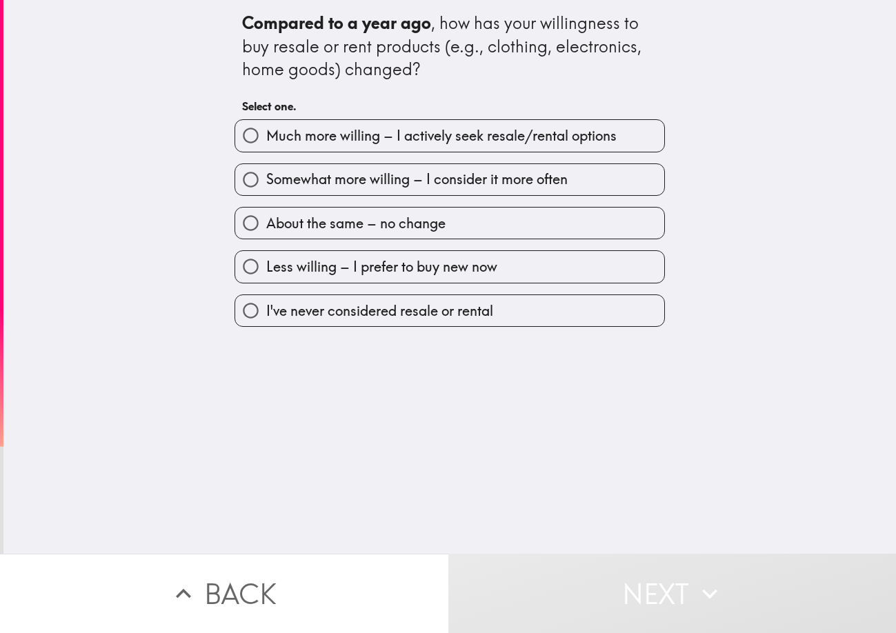
drag, startPoint x: 225, startPoint y: 28, endPoint x: 559, endPoint y: 343, distance: 459.7
click at [559, 343] on div "Compared to a year ago , how has your willingness to buy resale or rent product…" at bounding box center [449, 277] width 893 height 554
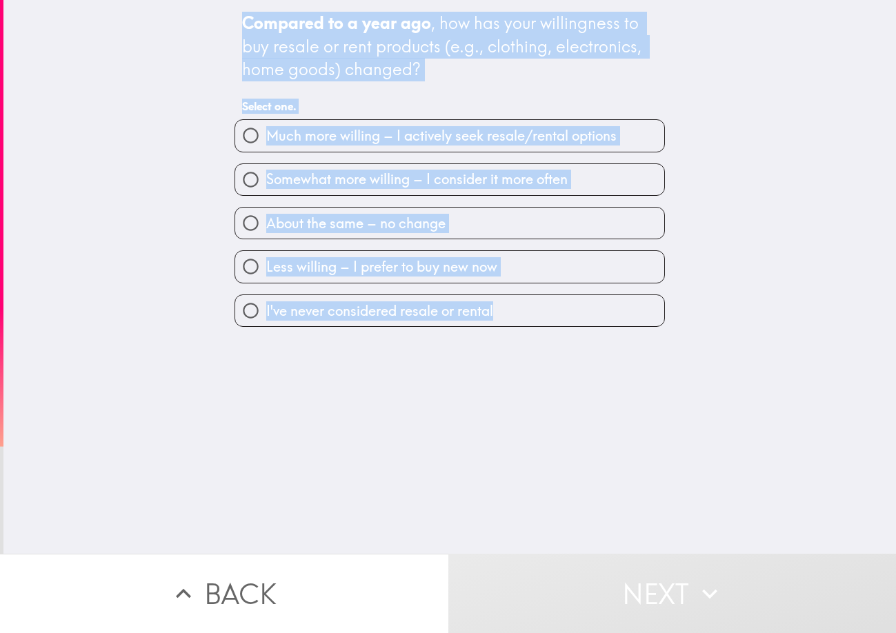
drag, startPoint x: 256, startPoint y: 51, endPoint x: 510, endPoint y: 328, distance: 375.9
click at [510, 328] on div "Compared to a year ago , how has your willingness to buy resale or rent product…" at bounding box center [449, 277] width 893 height 554
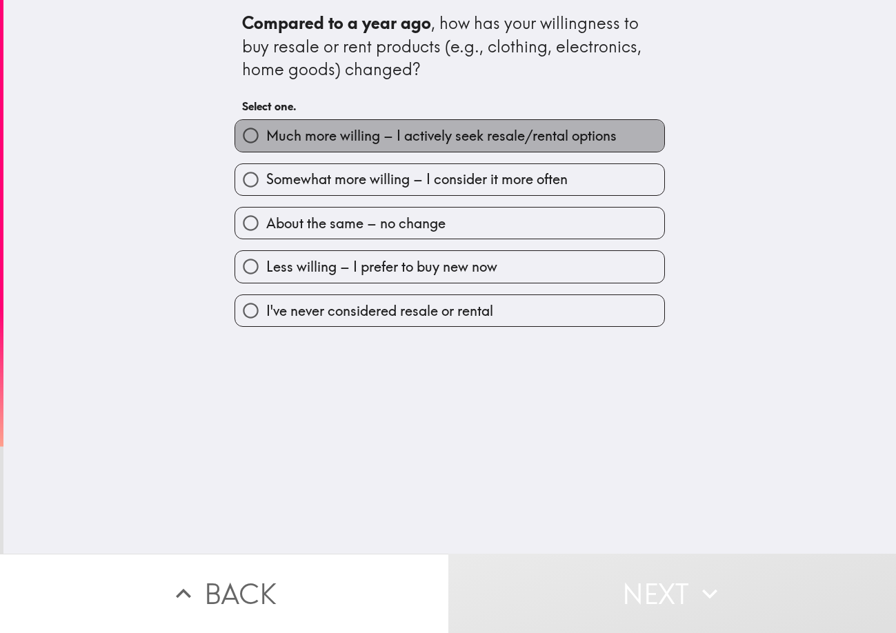
click at [464, 143] on span "Much more willing – I actively seek resale/rental options" at bounding box center [441, 135] width 350 height 19
click at [266, 143] on input "Much more willing – I actively seek resale/rental options" at bounding box center [250, 135] width 31 height 31
radio input "true"
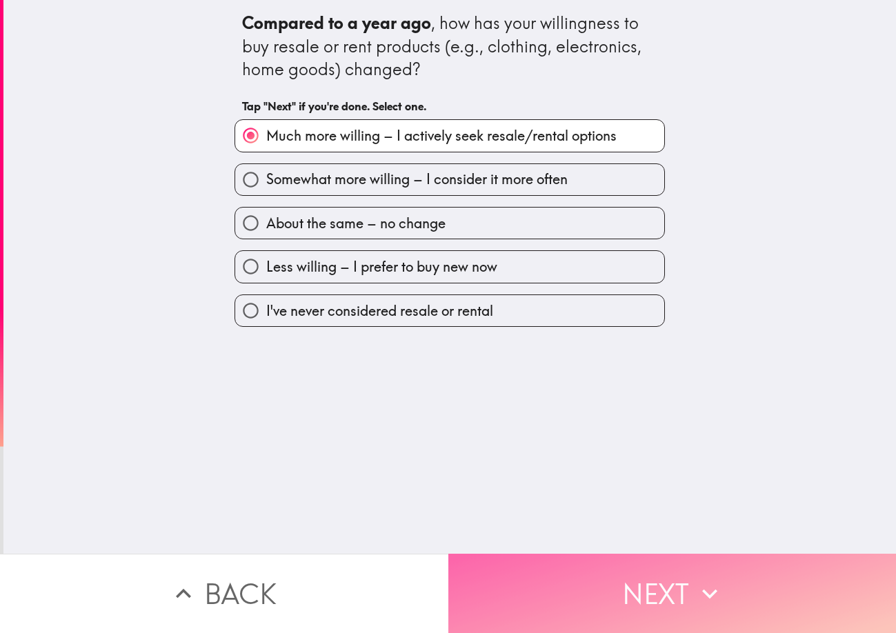
click at [589, 554] on button "Next" at bounding box center [672, 593] width 448 height 79
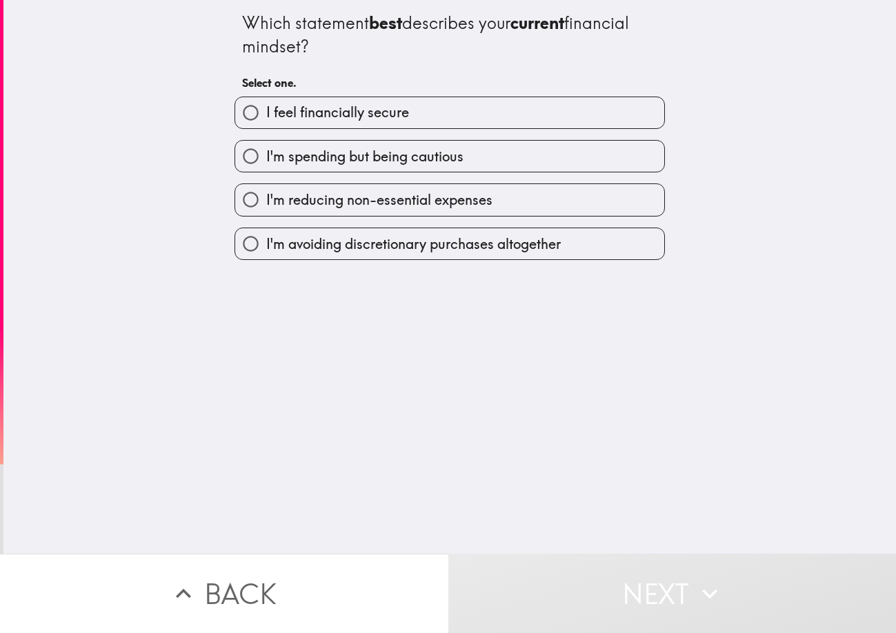
click at [514, 107] on span "button" at bounding box center [449, 112] width 429 height 31
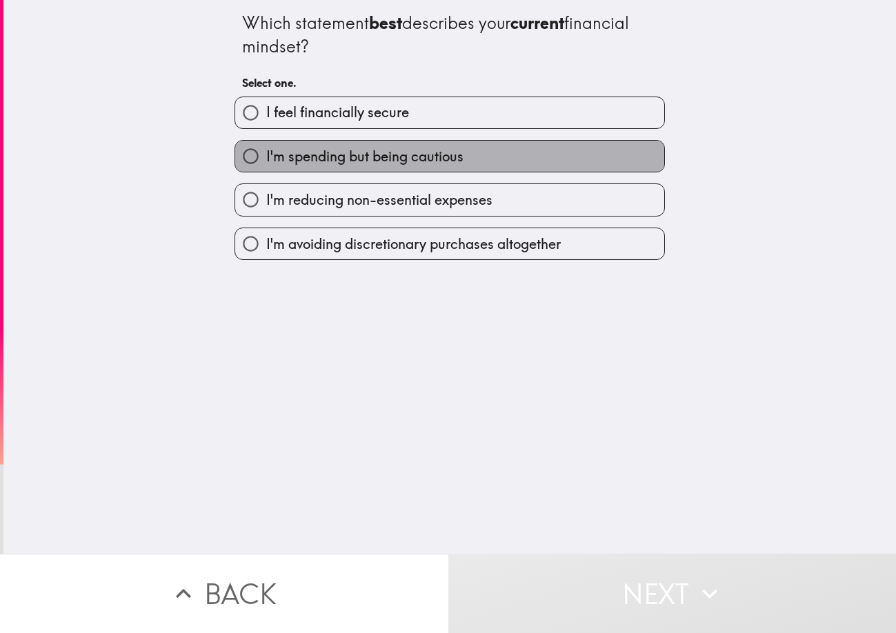
click at [518, 167] on label "I'm spending but being cautious" at bounding box center [449, 156] width 429 height 31
click at [266, 167] on input "I'm spending but being cautious" at bounding box center [250, 156] width 31 height 31
radio input "true"
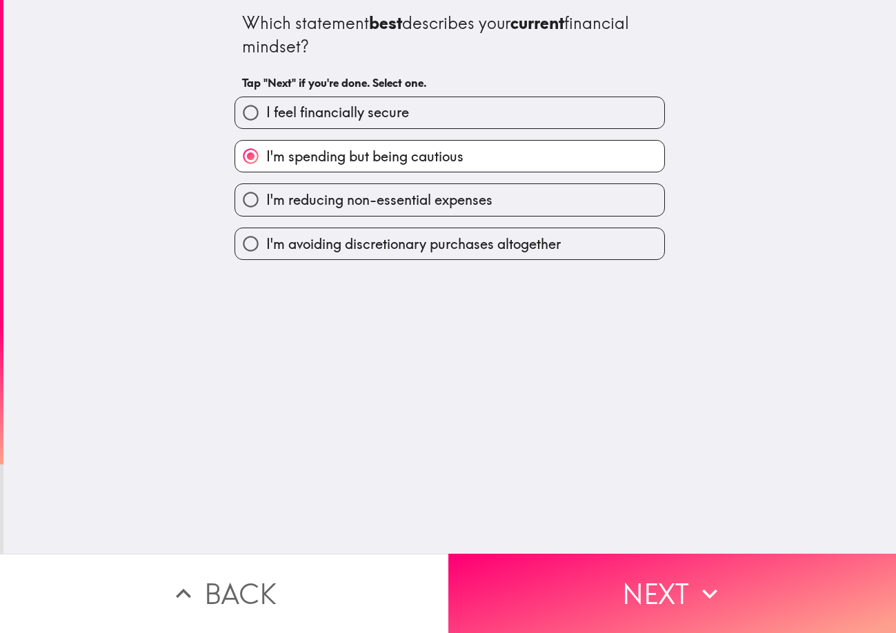
click at [468, 105] on label "I feel financially secure" at bounding box center [449, 112] width 429 height 31
click at [266, 105] on input "I feel financially secure" at bounding box center [250, 112] width 31 height 31
radio input "true"
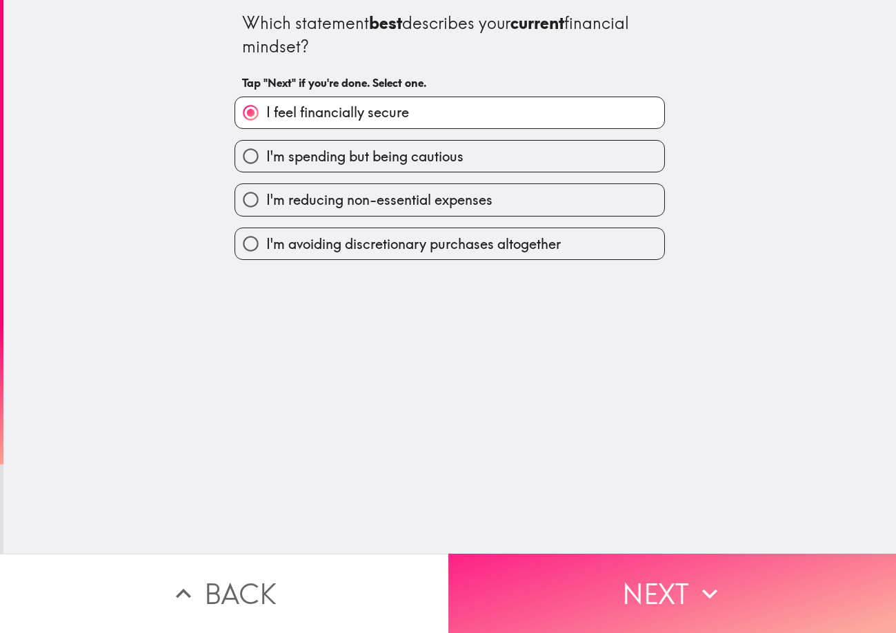
click at [560, 573] on button "Next" at bounding box center [672, 593] width 448 height 79
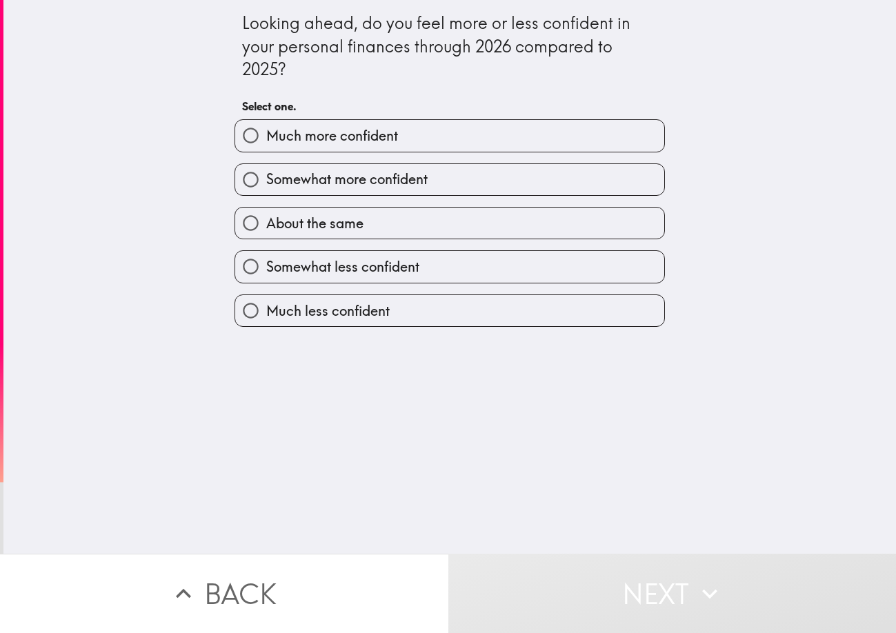
click at [384, 141] on span "Much more confident" at bounding box center [332, 135] width 132 height 19
click at [266, 141] on input "Much more confident" at bounding box center [250, 135] width 31 height 31
radio input "true"
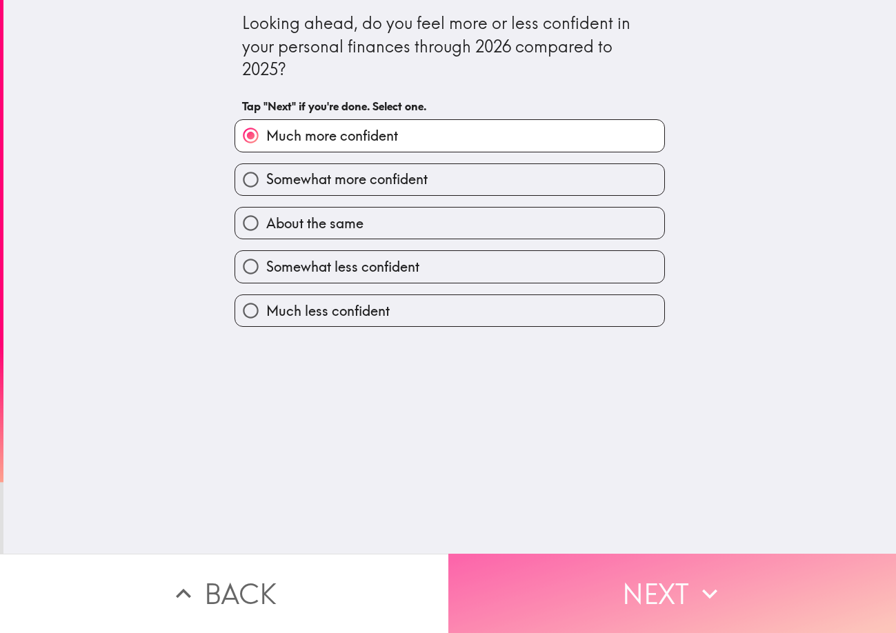
click at [583, 558] on button "Next" at bounding box center [672, 593] width 448 height 79
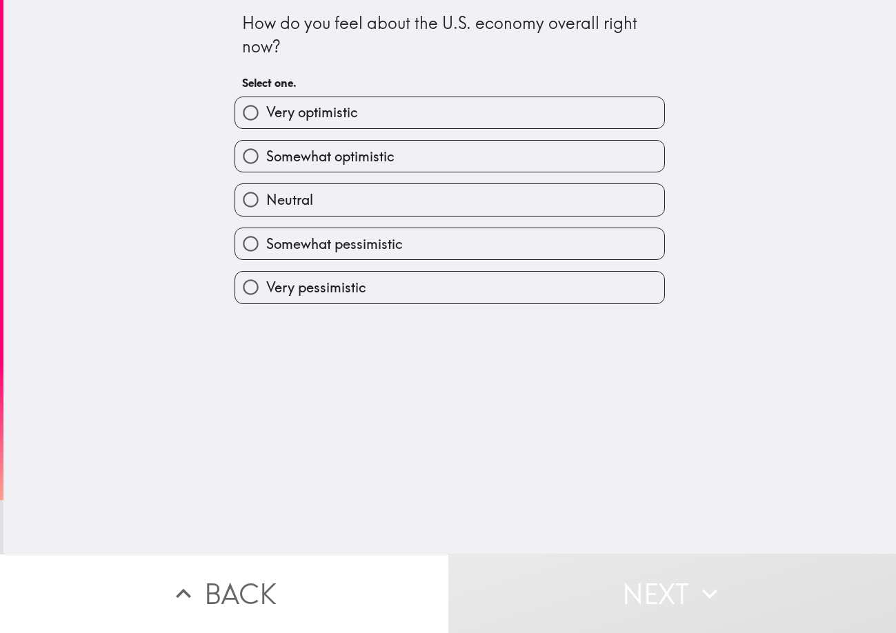
click at [401, 115] on label "Very optimistic" at bounding box center [449, 112] width 429 height 31
click at [266, 115] on input "Very optimistic" at bounding box center [250, 112] width 31 height 31
radio input "true"
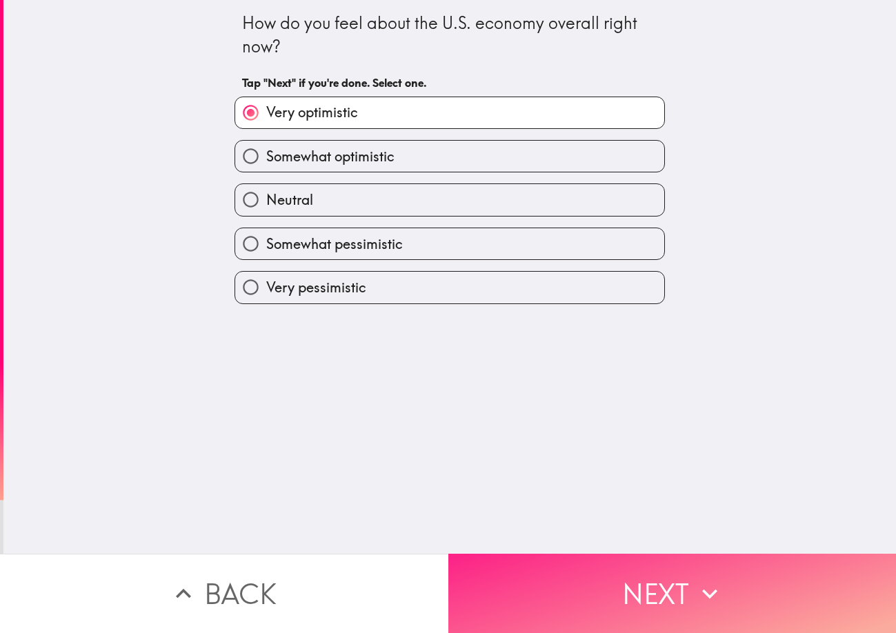
click at [522, 595] on button "Next" at bounding box center [672, 593] width 448 height 79
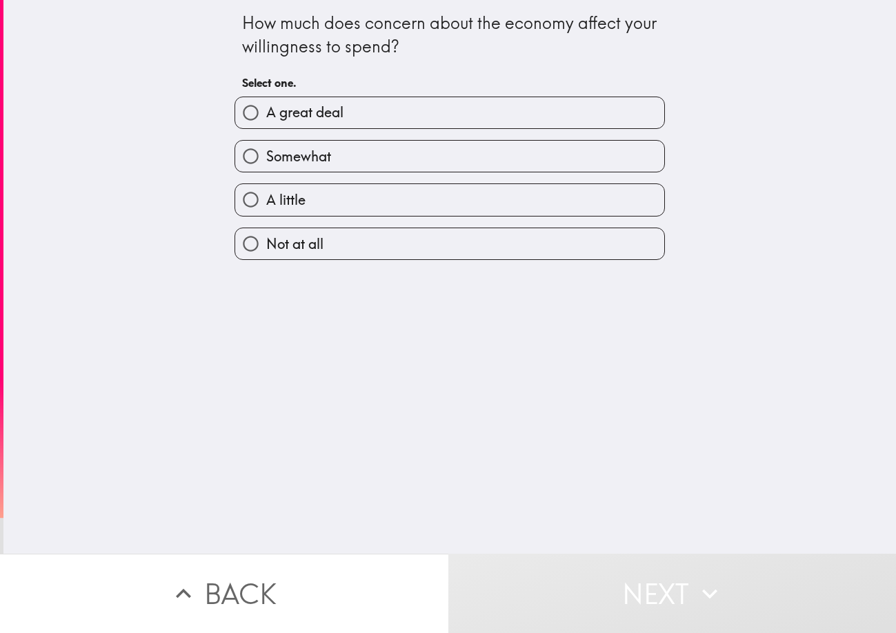
click at [401, 152] on label "Somewhat" at bounding box center [449, 156] width 429 height 31
click at [266, 152] on input "Somewhat" at bounding box center [250, 156] width 31 height 31
radio input "true"
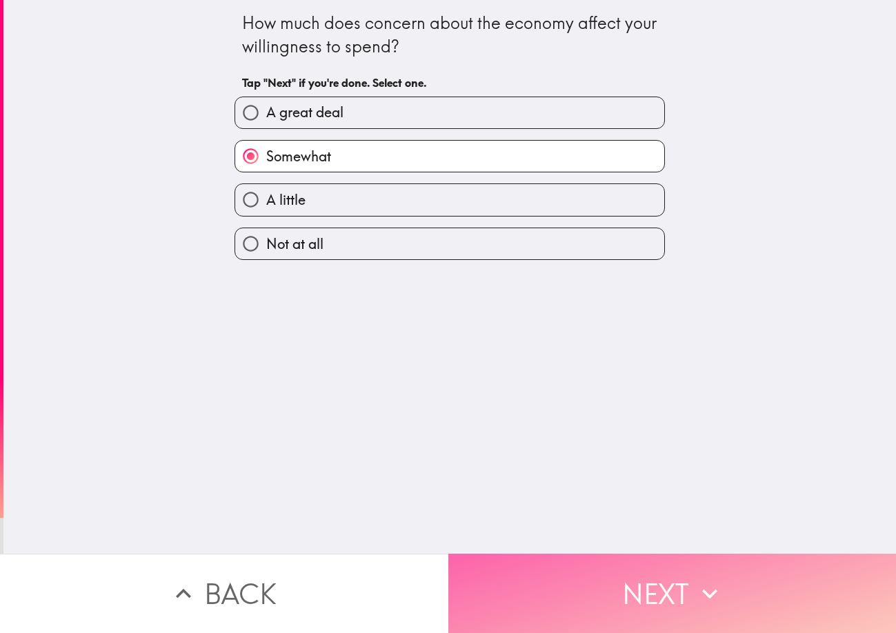
click at [613, 565] on button "Next" at bounding box center [672, 593] width 448 height 79
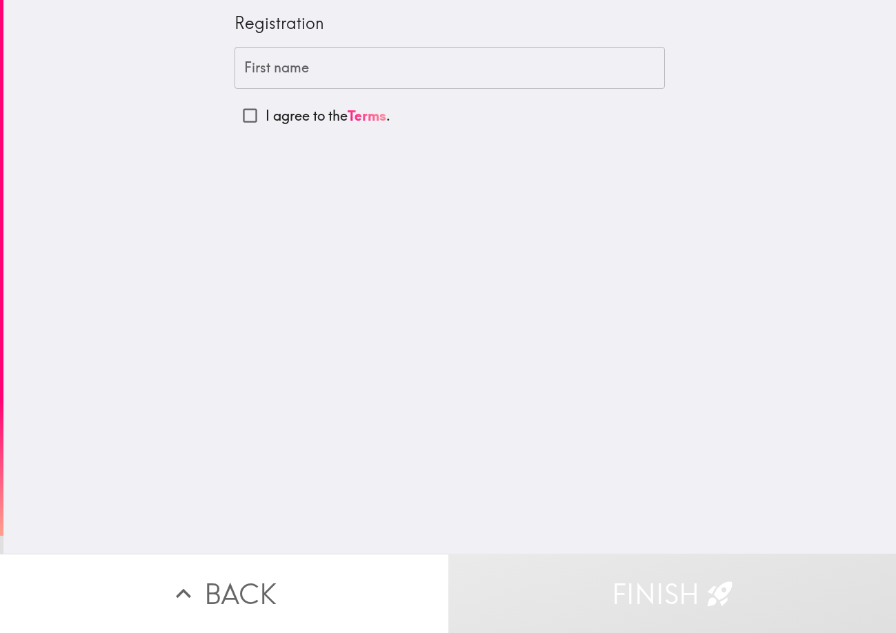
click at [400, 78] on input "First name" at bounding box center [450, 68] width 430 height 43
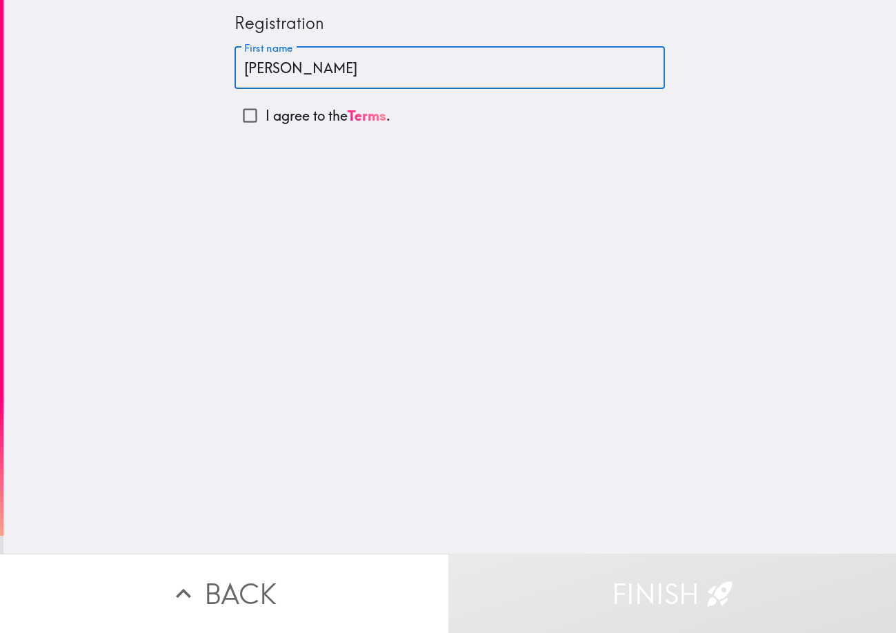
type input "[PERSON_NAME]"
click at [301, 119] on p "I agree to the Terms ." at bounding box center [328, 115] width 125 height 19
click at [266, 119] on input "I agree to the Terms ." at bounding box center [250, 115] width 31 height 31
checkbox input "true"
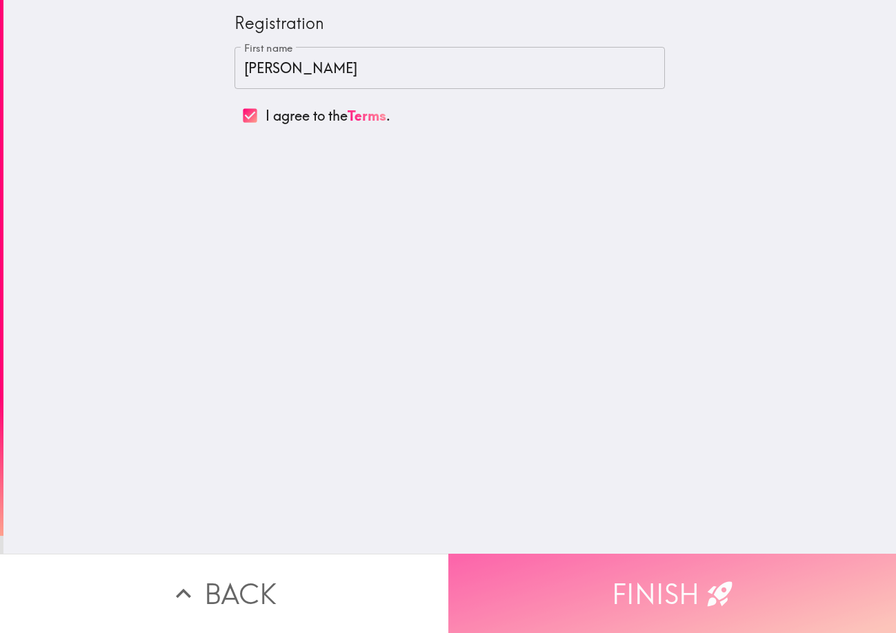
click at [591, 568] on button "Finish" at bounding box center [672, 593] width 448 height 79
